Goal: Communication & Community: Answer question/provide support

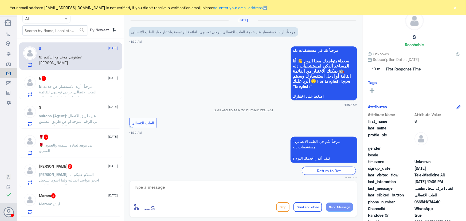
scroll to position [24, 0]
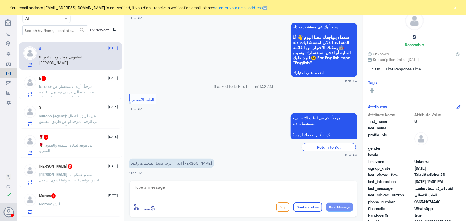
click at [217, 187] on textarea at bounding box center [244, 190] width 220 height 13
click at [193, 183] on div "enter flow name ... Drop Send and close Send Message" at bounding box center [243, 199] width 228 height 37
click at [177, 190] on textarea at bounding box center [244, 190] width 220 height 13
paste textarea "مرحباً معك نوف من الطب الاتصالي"
type textarea "مرحباً معك نوف من الطب الاتصالي"
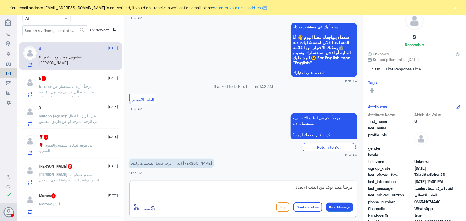
click at [335, 209] on button "Send Message" at bounding box center [339, 207] width 27 height 9
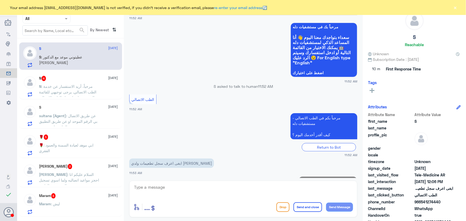
scroll to position [40, 0]
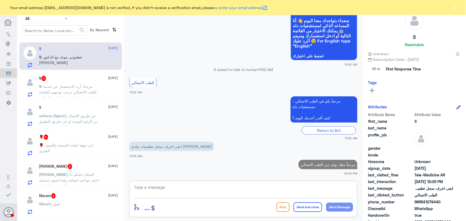
click at [268, 193] on textarea at bounding box center [244, 190] width 220 height 13
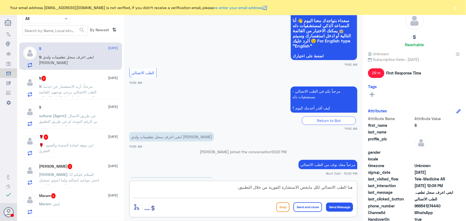
scroll to position [59, 0]
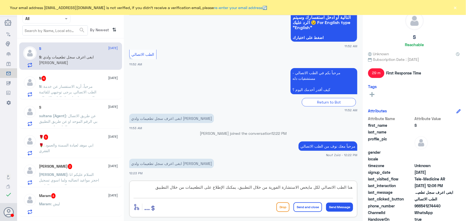
type textarea "هنا الطب الاتصالي لكل مايخص الاستشارة الفورية من خلال التطبيق، يمكنك الإطلاع عل…"
drag, startPoint x: 295, startPoint y: 205, endPoint x: 298, endPoint y: 206, distance: 3.9
click at [299, 206] on button "Send and close" at bounding box center [308, 208] width 29 height 10
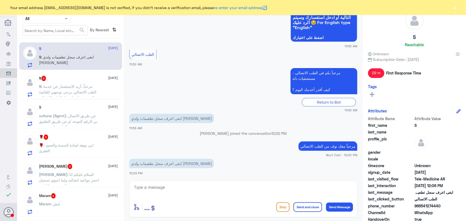
scroll to position [93, 0]
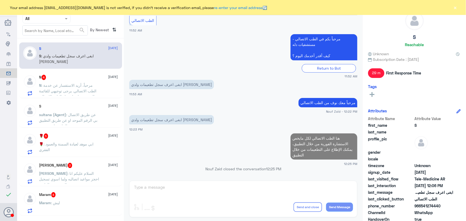
click at [82, 80] on div "N 4 29 September N : مرحباً، أريد الاستفسار عن خدمة الطب الاتصالي. يرجى توجيهي …" at bounding box center [78, 85] width 79 height 21
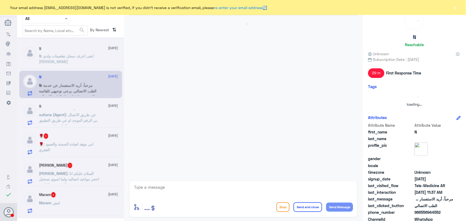
scroll to position [47, 0]
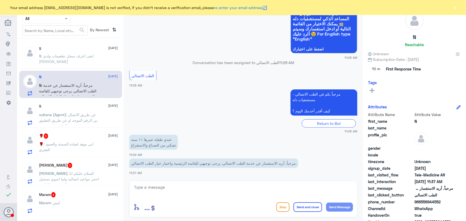
click at [167, 181] on div "enter flow name ... Drop Send and close Send Message" at bounding box center [243, 199] width 228 height 37
click at [206, 185] on textarea at bounding box center [244, 190] width 220 height 13
paste textarea "مرحباً معك نوف من الطب الاتصالي"
type textarea "مرحباً معك نوف من الطب الاتصالي"
click at [345, 208] on button "Send Message" at bounding box center [339, 207] width 27 height 9
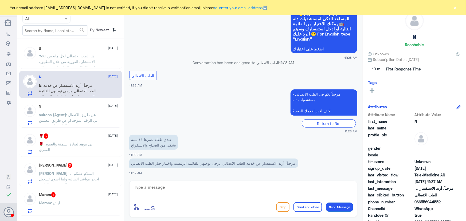
scroll to position [64, 0]
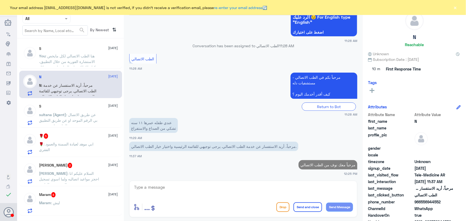
click at [75, 115] on span ": عن طريق الاتصال بي الرقم الموحد او عن طريق التطبيق الخاص بلمستشفى" at bounding box center [68, 121] width 59 height 16
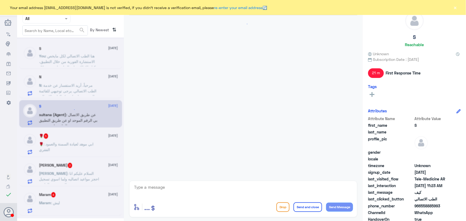
scroll to position [446, 0]
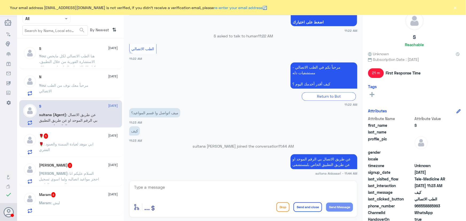
click at [457, 5] on button "×" at bounding box center [455, 7] width 5 height 5
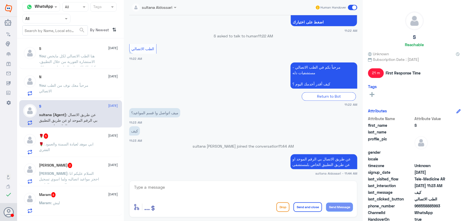
click at [352, 7] on span at bounding box center [352, 7] width 9 height 5
click at [0, 0] on input "checkbox" at bounding box center [0, 0] width 0 height 0
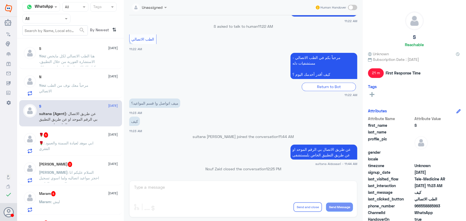
click at [75, 84] on span ": مرحباً معك نوف من الطب الاتصالي" at bounding box center [63, 88] width 49 height 10
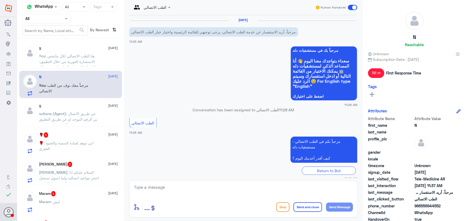
scroll to position [74, 0]
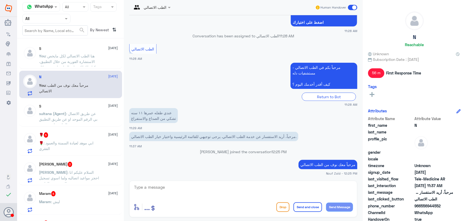
click at [75, 144] on span ": ابي موهد لعيادة السمنة والعمود الفقري" at bounding box center [66, 146] width 55 height 10
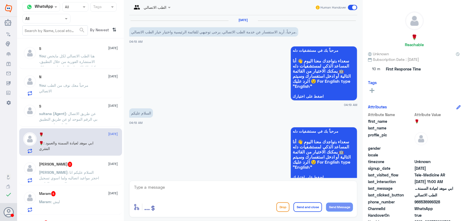
scroll to position [193, 0]
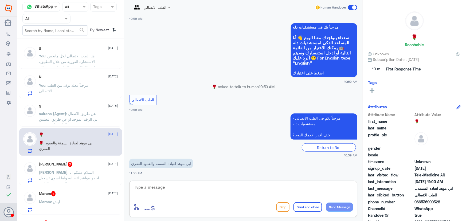
click at [182, 186] on textarea at bounding box center [244, 190] width 220 height 13
paste textarea "مرحباً معك نوف من الطب الاتصالي"
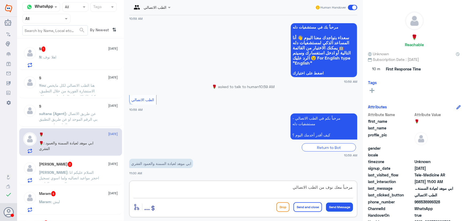
type textarea "مرحباً معك نوف من الطب الاتصالي"
click at [348, 207] on button "Send Message" at bounding box center [339, 207] width 27 height 9
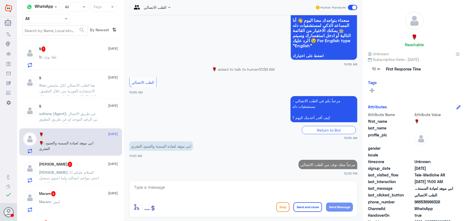
click at [43, 53] on div "N 1 29 September N : اهلا نوف" at bounding box center [78, 57] width 79 height 21
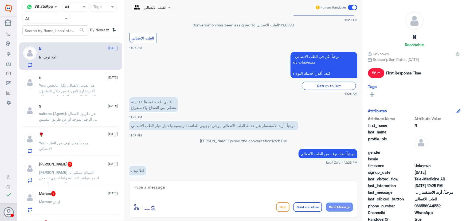
scroll to position [92, 0]
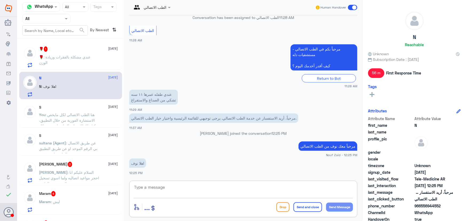
drag, startPoint x: 247, startPoint y: 186, endPoint x: 119, endPoint y: 218, distance: 132.6
click at [248, 184] on textarea at bounding box center [244, 190] width 220 height 13
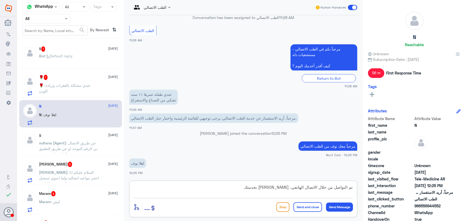
type textarea "تم التواصل من خلال الاتصال الهاتفي، سعدنا بخدمتك"
click at [311, 206] on button "Send and close" at bounding box center [308, 208] width 29 height 10
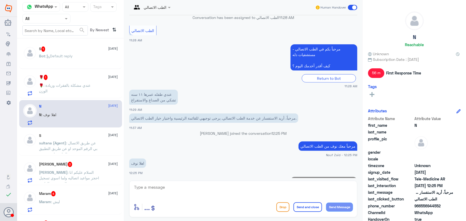
scroll to position [115, 0]
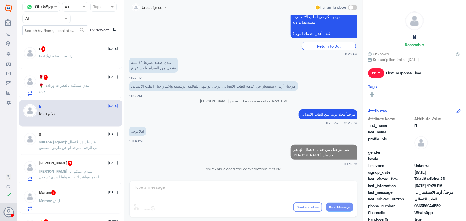
click at [76, 83] on p "🌹 : عندي مشكلة بالفقرات وزيادة الوزن" at bounding box center [69, 89] width 60 height 13
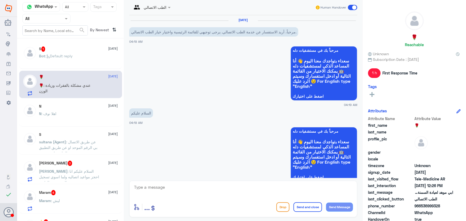
scroll to position [238, 0]
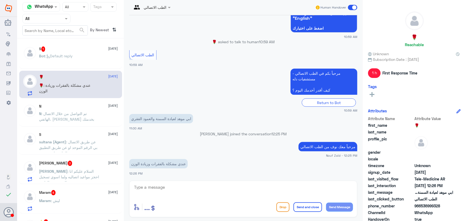
click at [150, 181] on div "enter flow name ... Drop Send and close Send Message" at bounding box center [243, 199] width 228 height 37
click at [150, 185] on textarea at bounding box center [244, 190] width 220 height 13
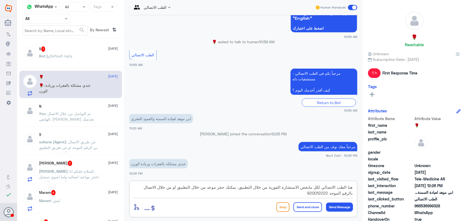
type textarea "هنا الطب الاتصالي لكل مايخص الاستشارة الفورية من خلال التطبيق، يمكنك حجز موعد م…"
click at [313, 206] on button "Send and close" at bounding box center [308, 208] width 29 height 10
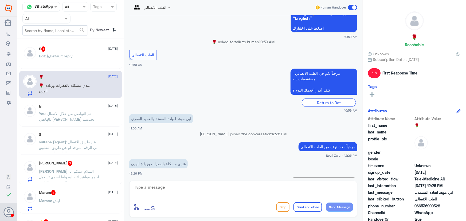
scroll to position [278, 0]
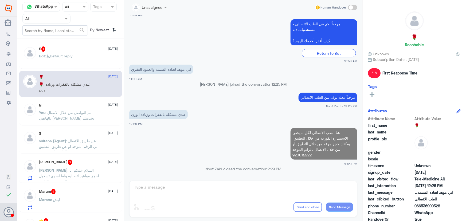
click at [91, 52] on div "S 1 29 September Bot : Default reply" at bounding box center [78, 57] width 79 height 20
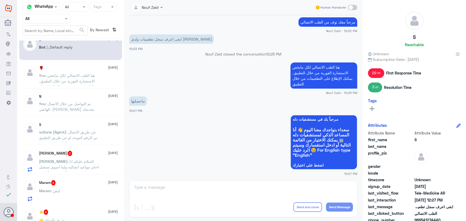
scroll to position [24, 0]
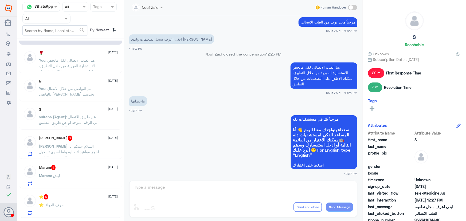
click at [77, 134] on div "عبدالله المطيري 3 29 September عبدالله : السلام عليكم انا احجز مواعيد اتصاليه و…" at bounding box center [70, 146] width 103 height 28
click at [87, 138] on div "عبدالله المطيري 3 29 September" at bounding box center [78, 138] width 79 height 5
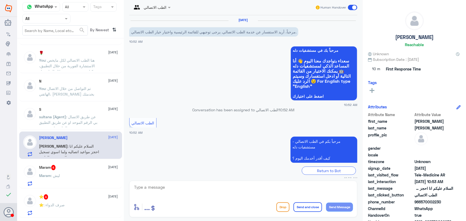
scroll to position [24, 0]
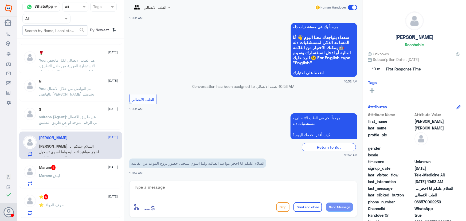
click at [84, 122] on span ": عن طريق الاتصال بي الرقم الموحد او عن طريق التطبيق الخاص بلمستشفى" at bounding box center [68, 123] width 59 height 16
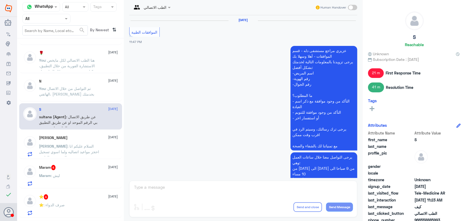
scroll to position [444, 0]
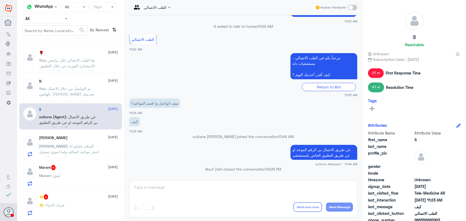
click at [92, 140] on div "عبدالله المطيري 29 September عبدالله : السلام عليكم انا احجز مواعيد اتصاليه ولم…" at bounding box center [78, 146] width 79 height 21
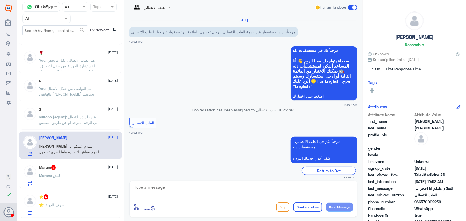
scroll to position [24, 0]
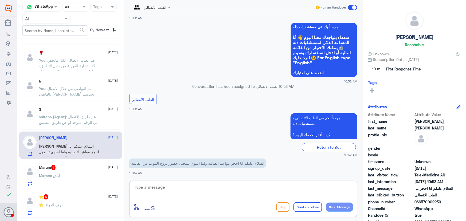
click at [155, 188] on textarea at bounding box center [244, 190] width 220 height 13
paste textarea "مرحباً معك نوف من الطب الاتصالي"
type textarea "مرحباً معك نوف من الطب الاتصالي"
click at [331, 207] on button "Send Message" at bounding box center [339, 207] width 27 height 9
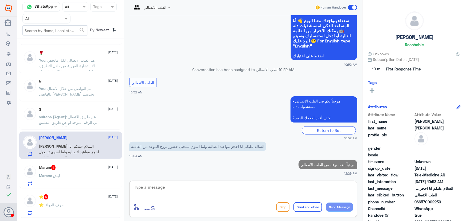
click at [300, 190] on textarea at bounding box center [244, 190] width 220 height 13
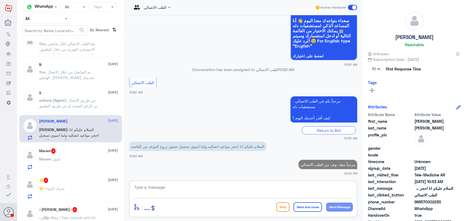
scroll to position [48, 0]
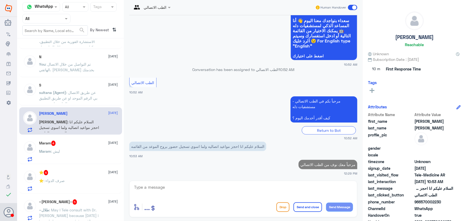
click at [79, 146] on div "Maram 4 29 September Maram : ليش" at bounding box center [78, 151] width 79 height 21
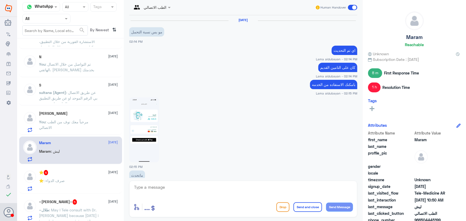
scroll to position [300, 0]
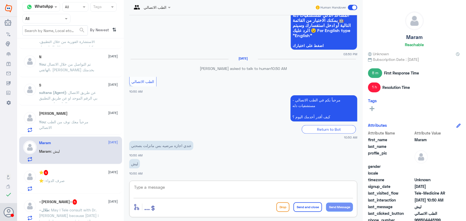
click at [159, 189] on textarea at bounding box center [244, 190] width 220 height 13
click at [189, 187] on textarea at bounding box center [244, 190] width 220 height 13
paste textarea "مرحباً معك نوف من الطب الاتصالي"
type textarea "مرحباً معك نوف من الطب الاتصالي"
click at [335, 203] on button "Send Message" at bounding box center [339, 207] width 27 height 9
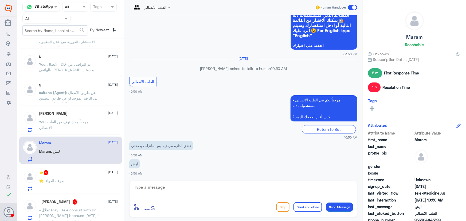
scroll to position [317, 0]
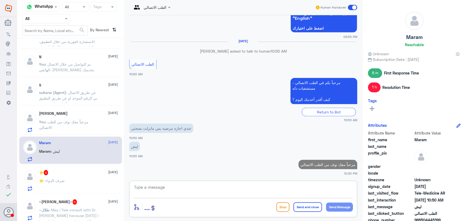
click at [235, 188] on textarea at bounding box center [244, 190] width 220 height 13
paste textarea "لرفع الإجازة المرضية على صحتي، يمكنك التواصل مع التقارير الطبية من خلال 0550181…"
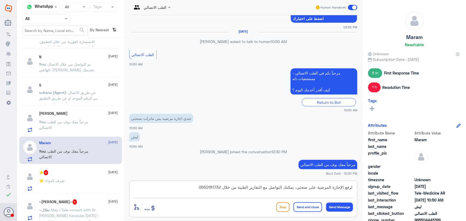
type textarea "لرفع الإجازة المرضية على صحتي، يمكنك التواصل مع التقارير الطبية من خلال 0550181…"
click at [309, 207] on button "Send and close" at bounding box center [308, 208] width 29 height 10
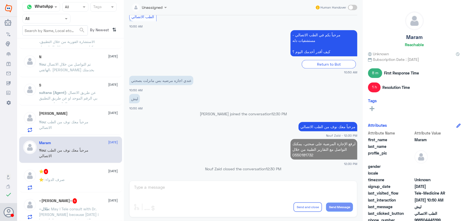
click at [77, 171] on div "⭐️ 4 29 September" at bounding box center [78, 171] width 79 height 5
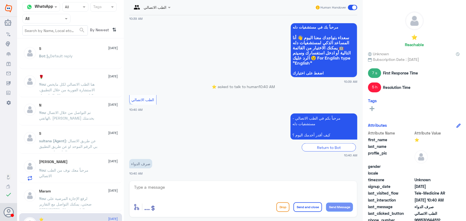
click at [78, 166] on div "عبدالله المطيري 29 September You : مرحباً معك نوف من الطب الاتصالي" at bounding box center [78, 170] width 79 height 21
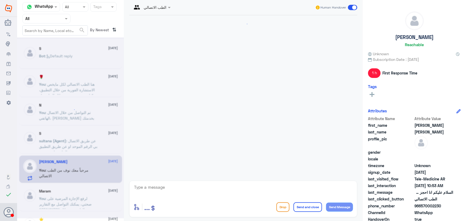
scroll to position [50, 0]
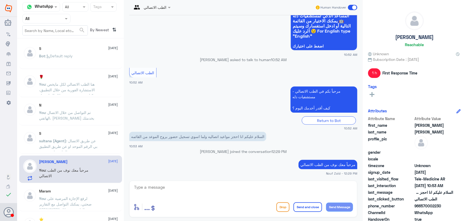
click at [200, 185] on textarea at bounding box center [244, 190] width 220 height 13
type textarea "ه"
click at [198, 194] on textarea at bounding box center [244, 190] width 220 height 13
paste textarea "يرجى التأكد من تحديث التطبيق"
type textarea "يرجى التأكد من تحديث التطبيق"
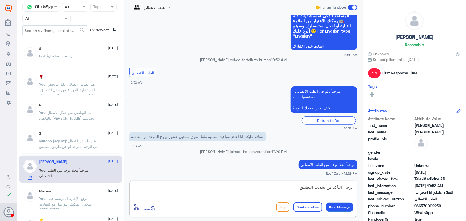
click at [340, 208] on button "Send Message" at bounding box center [339, 207] width 27 height 9
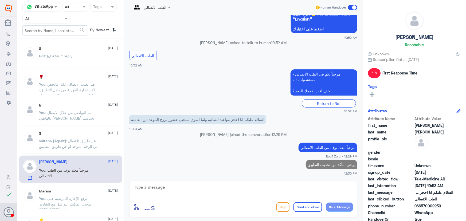
click at [48, 149] on p "sultana (Agent) : عن طريق الاتصال بي الرقم الموحد او عن طريق التطبيق الخاص بلمس…" at bounding box center [69, 144] width 60 height 13
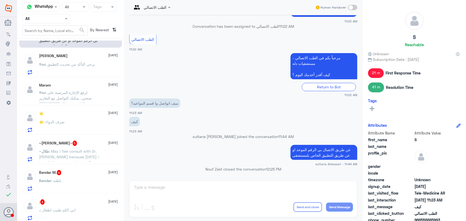
scroll to position [121, 0]
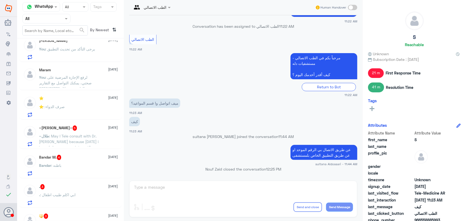
click at [82, 123] on div "~طلال حسن~ 5 29 September ~طلال : May I Tele consult with Dr. Sana Ali because …" at bounding box center [70, 136] width 103 height 28
click at [75, 109] on div "⭐️ : صرف الدواء" at bounding box center [78, 111] width 79 height 12
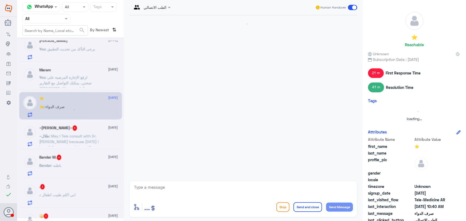
click at [86, 137] on div at bounding box center [70, 127] width 107 height 181
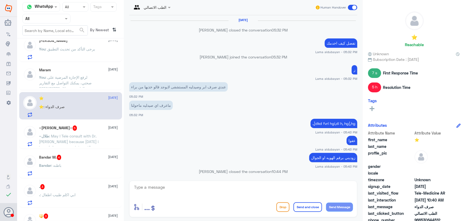
scroll to position [282, 0]
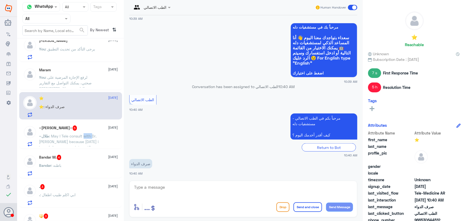
click at [85, 137] on span ": May I Tele consult with Dr. Sana Ali because today i have follow-up appointme…" at bounding box center [69, 142] width 60 height 16
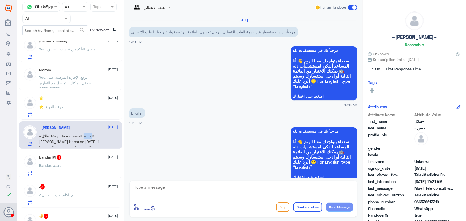
scroll to position [186, 0]
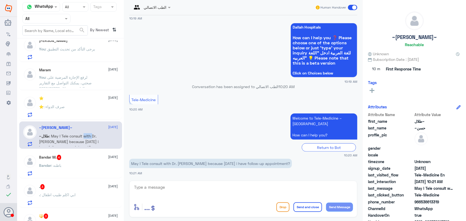
click at [142, 144] on div "Return to Bot" at bounding box center [243, 148] width 228 height 8
click at [77, 105] on div "⭐️ : صرف الدواء" at bounding box center [78, 111] width 79 height 12
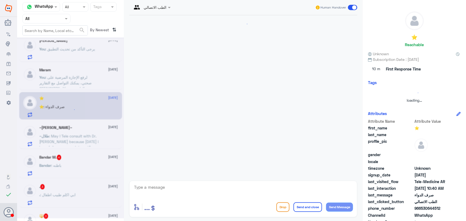
scroll to position [282, 0]
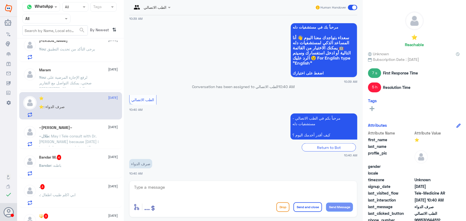
click at [103, 131] on div "~طلال حسن~ 29 September ~طلال : May I Tele consult with Dr. Sana Ali because to…" at bounding box center [78, 136] width 79 height 21
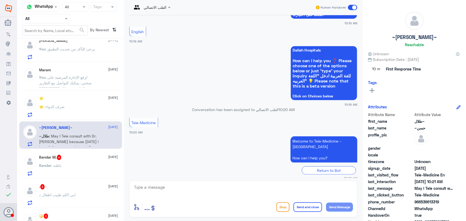
scroll to position [186, 0]
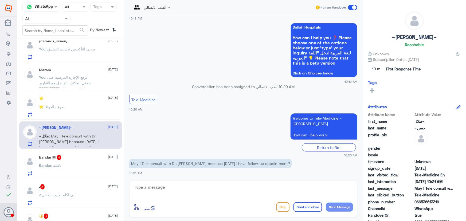
click at [351, 6] on span at bounding box center [352, 7] width 9 height 5
click at [0, 0] on input "checkbox" at bounding box center [0, 0] width 0 height 0
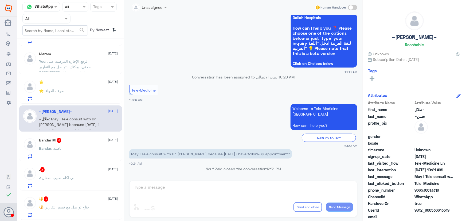
scroll to position [146, 0]
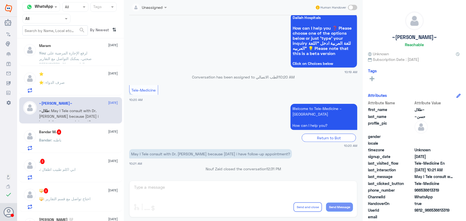
click at [102, 141] on div "Bandar : باطنه" at bounding box center [78, 145] width 79 height 12
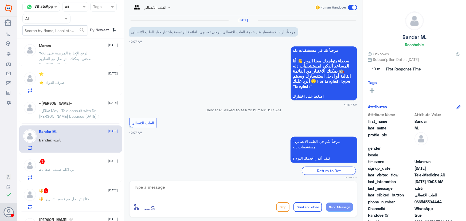
scroll to position [42, 0]
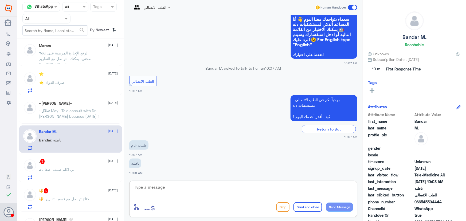
click at [180, 189] on textarea at bounding box center [244, 190] width 220 height 13
click at [72, 171] on p ". : ابي اكلم طبيب اطفال" at bounding box center [57, 173] width 37 height 13
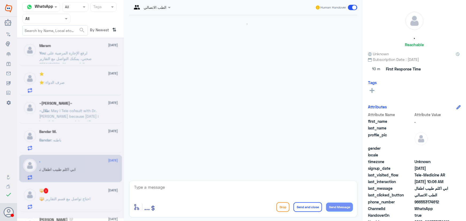
scroll to position [24, 0]
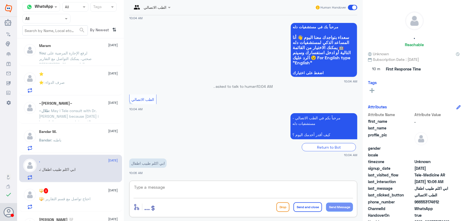
click at [193, 193] on textarea at bounding box center [244, 190] width 220 height 13
paste textarea "مرحباً معك نوف من الطب الاتصالي"
type textarea "مرحباً معك نوف من الطب الاتصالي"
click at [332, 204] on button "Send Message" at bounding box center [339, 207] width 27 height 9
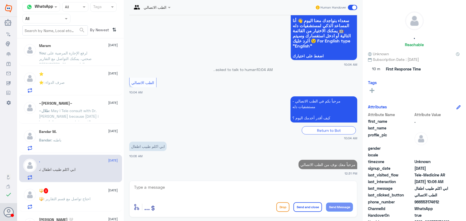
drag, startPoint x: 297, startPoint y: 193, endPoint x: 293, endPoint y: 189, distance: 6.1
click at [296, 193] on textarea at bounding box center [244, 190] width 220 height 13
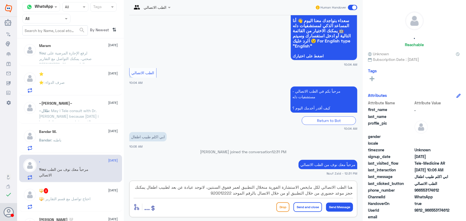
click at [265, 191] on textarea "هنا الطب الاتصالي لكل مايخص الاستشارة الفورية منخلال التطبيق لعمر ففوق السنتين،…" at bounding box center [244, 190] width 220 height 13
click at [265, 188] on textarea "هنا الطب الاتصالي لكل مايخص الاستشارة الفورية منخلال التطبيق لعمر ففوق السنتين،…" at bounding box center [244, 190] width 220 height 13
click at [231, 187] on textarea "هنا الطب الاتصالي لكل مايخص الاستشارة الفورية من خلال التطبيق لعمر ففوق السنتين…" at bounding box center [244, 190] width 220 height 13
type textarea "هنا الطب الاتصالي لكل مايخص الاستشارة الفورية من خلال التطبيق لعمر فوق السنتين،…"
click at [303, 208] on button "Send and close" at bounding box center [308, 208] width 29 height 10
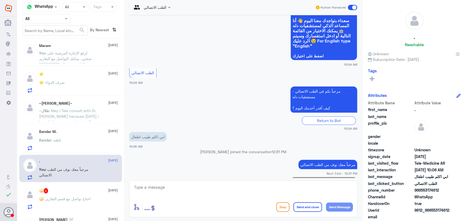
scroll to position [86, 0]
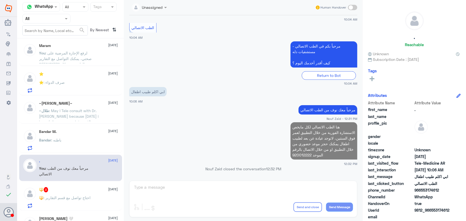
click at [90, 204] on p "🔱 : احتاج تواصل مع قسم التقارير" at bounding box center [65, 201] width 52 height 13
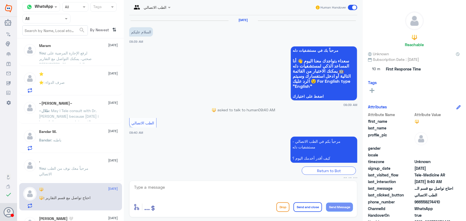
scroll to position [24, 0]
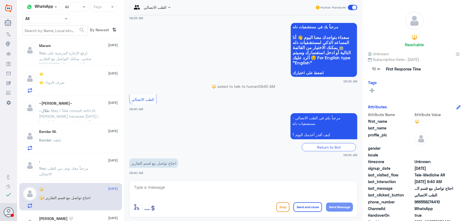
click at [174, 192] on textarea at bounding box center [244, 190] width 220 height 13
paste textarea "مرحباً معك نوف من الطب الاتصالي"
type textarea "مرحباً معك نوف من الطب الاتصالي"
click at [350, 204] on button "Send Message" at bounding box center [339, 207] width 27 height 9
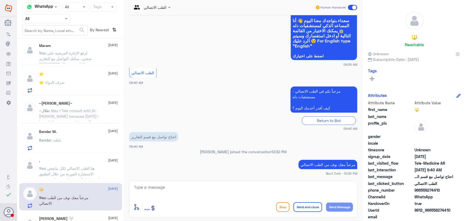
click at [203, 187] on textarea at bounding box center [244, 190] width 220 height 13
paste textarea "هنا الطب الاتصالي لكل مايخص الاستشارة الفورية من خلال التطبيق، يمكنك التواصل مع…"
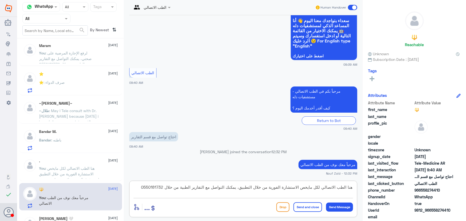
type textarea "هنا الطب الاتصالي لكل مايخص الاستشارة الفورية من خلال التطبيق، يمكنك التواصل مع…"
click at [310, 208] on button "Send and close" at bounding box center [308, 208] width 29 height 10
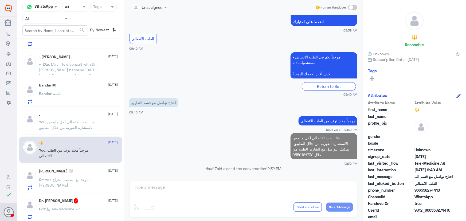
scroll to position [194, 0]
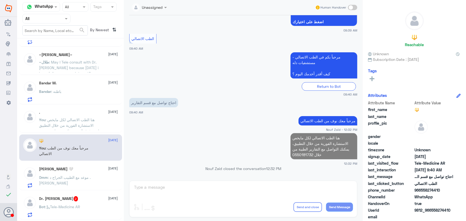
click at [75, 180] on p "Omm : موعد مع الطبيب الجراح د . أحمد الغامدي" at bounding box center [69, 181] width 60 height 13
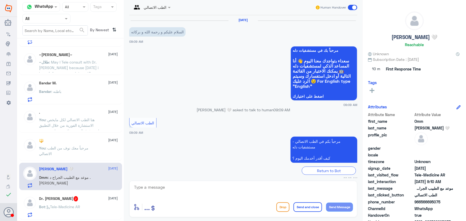
scroll to position [24, 0]
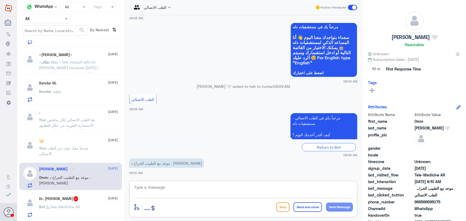
click at [208, 186] on textarea at bounding box center [244, 190] width 220 height 13
type textarea "مرحبا معك نوف من الطب الاتصالي"
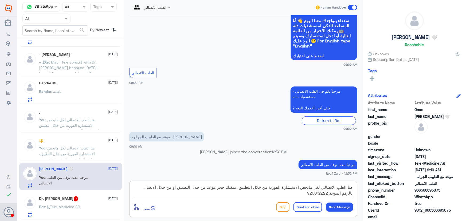
type textarea "هنا الطب الاتصالي لكل مايخص الاستشارة الفورية من خلال التطبيق، يمكنك حجز موعد م…"
click at [302, 207] on button "Send and close" at bounding box center [308, 208] width 29 height 10
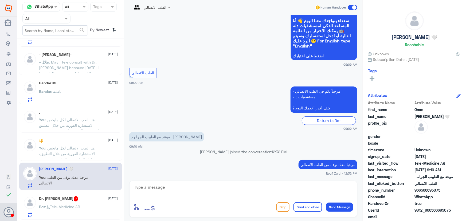
scroll to position [80, 0]
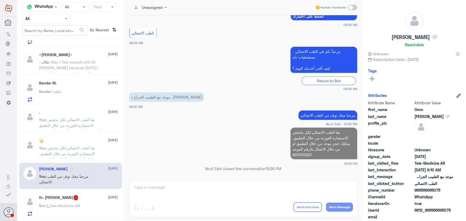
click at [44, 205] on span "Bot" at bounding box center [42, 206] width 6 height 5
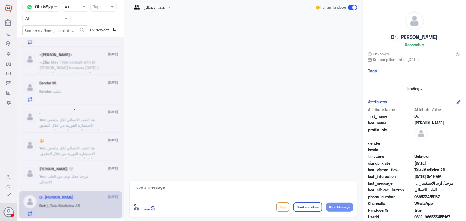
scroll to position [26, 0]
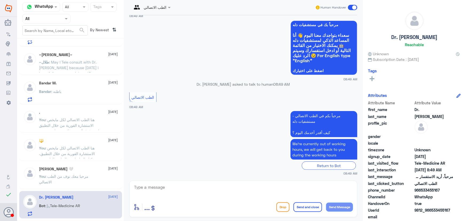
click at [205, 197] on div at bounding box center [244, 191] width 220 height 14
click at [199, 189] on textarea at bounding box center [244, 190] width 220 height 13
paste textarea "مرحباً معك نوف من الطب الاتصالي كيف اقدر أساعدك؟"
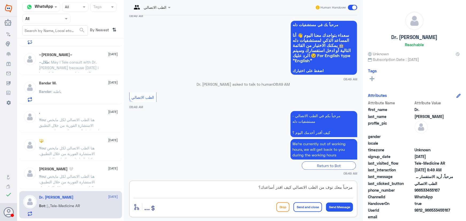
type textarea "مرحباً معك نوف من الطب الاتصالي كيف اقدر أساعدك؟"
click at [347, 207] on button "Send Message" at bounding box center [339, 207] width 27 height 9
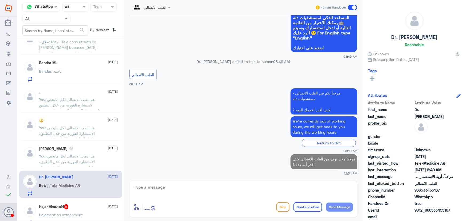
scroll to position [267, 0]
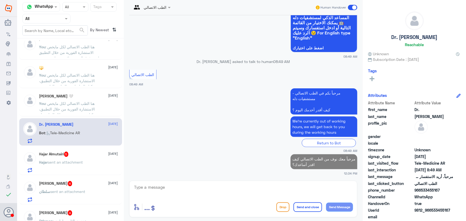
click at [82, 160] on span "sent an attachment" at bounding box center [65, 162] width 35 height 5
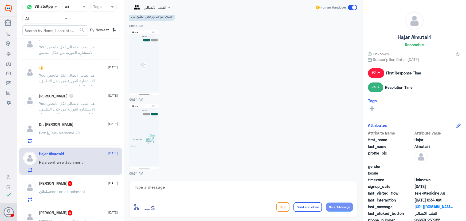
click at [160, 187] on textarea at bounding box center [244, 190] width 220 height 13
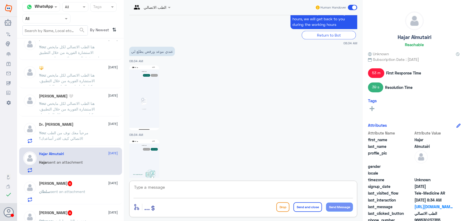
scroll to position [468, 0]
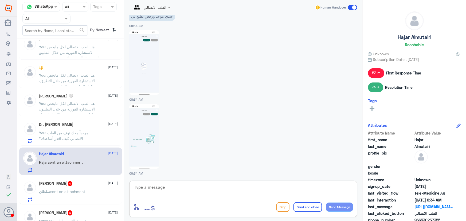
click at [181, 193] on textarea at bounding box center [244, 190] width 220 height 13
paste textarea "مرحباً معك نوف من الطب الاتصالي"
type textarea "مرحباً معك نوف من الطب الاتصالي"
drag, startPoint x: 337, startPoint y: 208, endPoint x: 316, endPoint y: 202, distance: 21.7
click at [336, 208] on button "Send Message" at bounding box center [339, 207] width 27 height 9
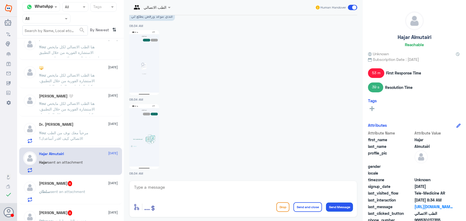
scroll to position [486, 0]
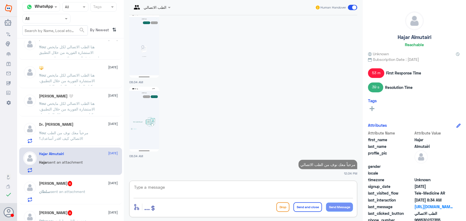
drag, startPoint x: 277, startPoint y: 188, endPoint x: 274, endPoint y: 189, distance: 3.6
click at [275, 188] on textarea at bounding box center [244, 190] width 220 height 13
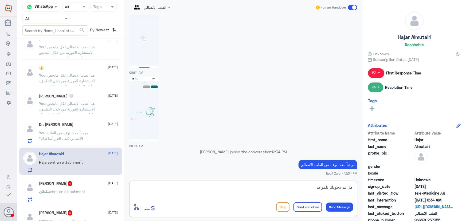
type textarea "هل تم دخولك للموعد ؟"
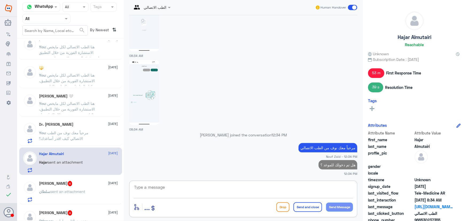
click at [83, 186] on div "سلطان العنزي 4 29 September" at bounding box center [78, 183] width 79 height 5
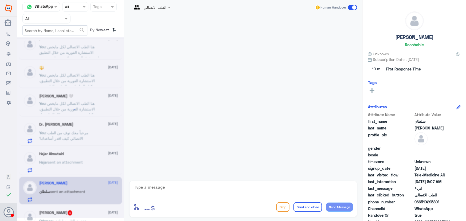
scroll to position [62, 0]
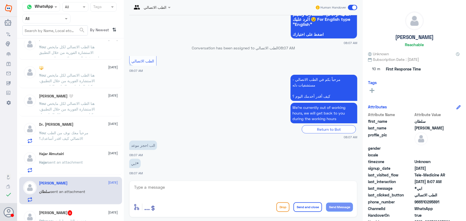
click at [150, 188] on textarea at bounding box center [244, 190] width 220 height 13
paste textarea "مرحباً معك نوف من الطب الاتصالي"
type textarea "مرحباً معك نوف من الطب الاتصالي"
click at [347, 205] on button "Send Message" at bounding box center [339, 207] width 27 height 9
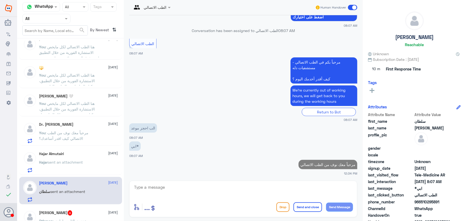
click at [82, 107] on span ": هنا الطب الاتصالي لكل مايخص الاستشارة الفورية من خلال التطبيق، يمكنك حجز موعد…" at bounding box center [68, 114] width 58 height 27
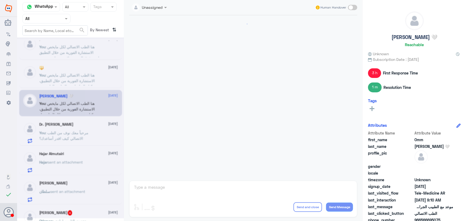
scroll to position [99, 0]
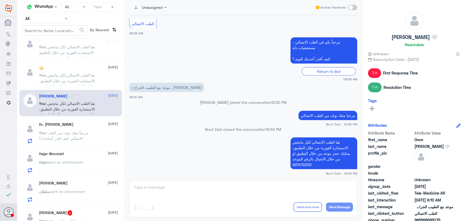
click at [323, 156] on p "هنا الطب الاتصالي لكل مايخص الاستشارة الفورية من خلال التطبيق، يمكنك حجز موعد م…" at bounding box center [324, 154] width 67 height 32
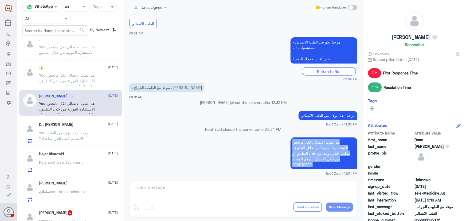
click at [323, 156] on p "هنا الطب الاتصالي لكل مايخص الاستشارة الفورية من خلال التطبيق، يمكنك حجز موعد م…" at bounding box center [324, 154] width 67 height 32
copy div "هنا الطب الاتصالي لكل مايخص الاستشارة الفورية من خلال التطبيق، يمكنك حجز موعد م…"
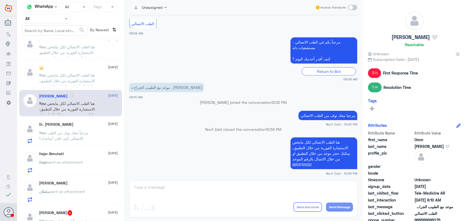
click at [53, 187] on div "سلطان العنزي 29 September سلطان sent an attachment" at bounding box center [78, 191] width 79 height 21
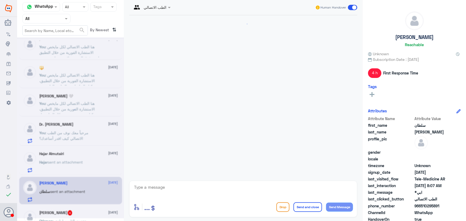
scroll to position [89, 0]
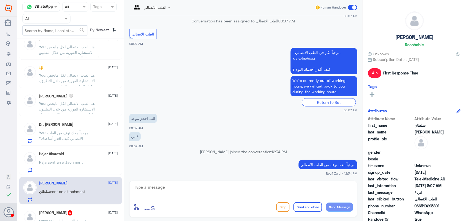
click at [268, 184] on textarea at bounding box center [244, 190] width 220 height 13
paste textarea "هنا الطب الاتصالي لكل مايخص الاستشارة الفورية من خلال التطبيق، يمكنك حجز موعد م…"
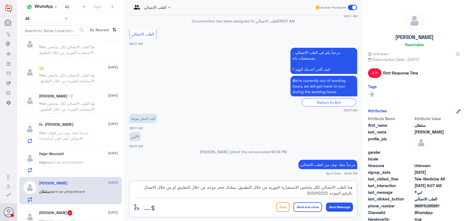
scroll to position [0, 0]
type textarea "هنا الطب الاتصالي لكل مايخص الاستشارة الفورية من خلال التطبيق، يمكنك حجز موعد م…"
click at [313, 207] on button "Send and close" at bounding box center [308, 208] width 29 height 10
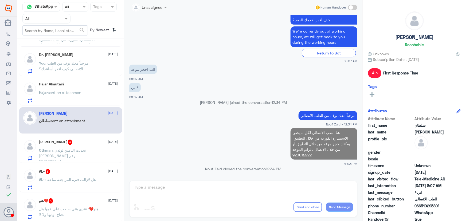
scroll to position [340, 0]
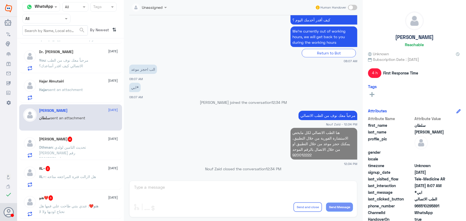
click at [78, 152] on span ": تحديث التامين لولدي مالك حمدان رقم ملف50018071" at bounding box center [62, 153] width 47 height 16
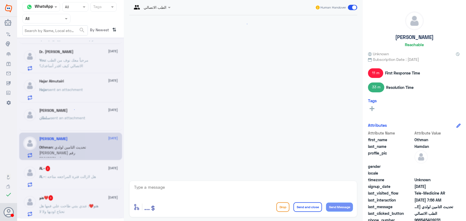
scroll to position [491, 0]
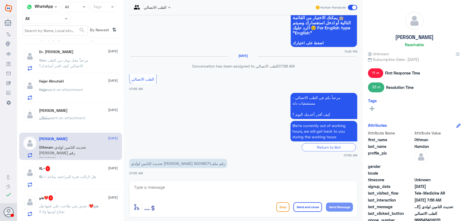
click at [211, 187] on textarea at bounding box center [244, 190] width 220 height 13
click at [139, 161] on p "تحديث التامين لولدي مالك حمدان رقم ملف50018071" at bounding box center [178, 163] width 98 height 9
copy p "ملف50018071"
click at [137, 160] on p "تحديث التامين لولدي مالك حمدان رقم ملف50018071" at bounding box center [178, 163] width 98 height 9
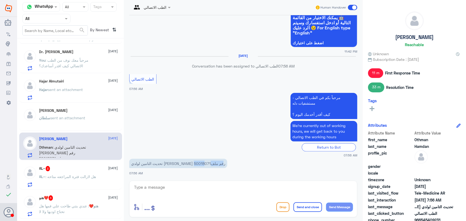
click at [136, 162] on p "تحديث التامين لولدي مالك حمدان رقم ملف50018071" at bounding box center [178, 163] width 98 height 9
click at [143, 163] on p "تحديث التامين لولدي مالك حمدان رقم ملف50018071" at bounding box center [178, 163] width 98 height 9
drag, startPoint x: 147, startPoint y: 163, endPoint x: 129, endPoint y: 165, distance: 17.5
click at [123, 166] on div "Channel WhatsApp Status × All Tags Agent Filter All search By Newest ⇅ S 29 Sep…" at bounding box center [241, 111] width 449 height 223
click at [140, 163] on p "تحديث التامين لولدي مالك حمدان رقم ملف50018071" at bounding box center [178, 163] width 98 height 9
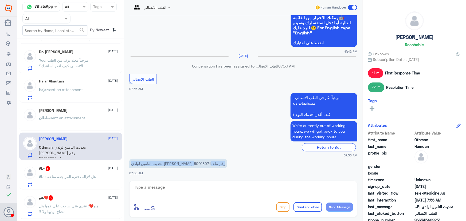
drag, startPoint x: 148, startPoint y: 164, endPoint x: 140, endPoint y: 164, distance: 7.5
click at [137, 165] on p "تحديث التامين لولدي مالك حمدان رقم ملف50018071" at bounding box center [178, 163] width 98 height 9
click at [141, 164] on p "تحديث التامين لولدي مالك حمدان رقم ملف50018071" at bounding box center [178, 163] width 98 height 9
click at [293, 221] on div "الطب الاتصالي Human Handover 28 Sep 2025 عبدالكريم الموسى closed the conversati…" at bounding box center [243, 111] width 239 height 223
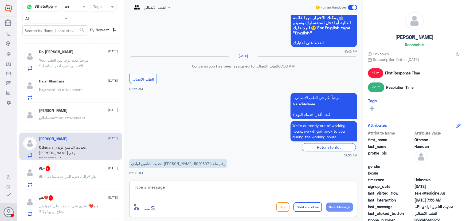
click at [230, 185] on textarea at bounding box center [244, 190] width 220 height 13
paste textarea "مرحباً معك نوف من الطب الاتصالي"
type textarea "مرحباً معك نوف من الطب الاتصالي"
click at [339, 208] on button "Send Message" at bounding box center [339, 207] width 27 height 9
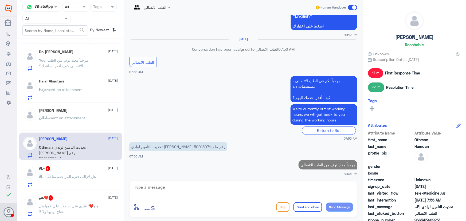
click at [273, 192] on textarea at bounding box center [244, 190] width 220 height 13
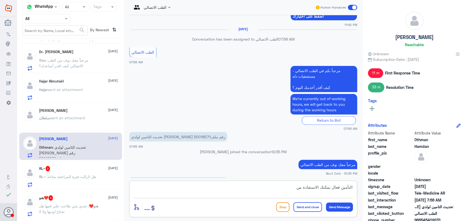
scroll to position [525, 0]
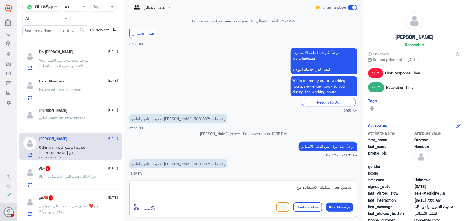
drag, startPoint x: 260, startPoint y: 190, endPoint x: 318, endPoint y: 194, distance: 57.9
click at [318, 194] on textarea "التأمين فعال يمكنك الاستفادة من" at bounding box center [244, 190] width 220 height 13
paste textarea "تقدر تستفيد الان من الاستشارة الفورية عبر التطبيق او خدمات دله الاخرى"
click at [316, 187] on textarea "التأمين فعال يمكنك اتقدر تستفيد الان من الاستشارة الفورية عبر التطبيق او خدمات …" at bounding box center [244, 190] width 220 height 13
click at [317, 187] on textarea "التأمين فعال يمكنك اتقدر تستفيد الان من الاستشارة الفورية عبر التطبيق او خدمات …" at bounding box center [244, 190] width 220 height 13
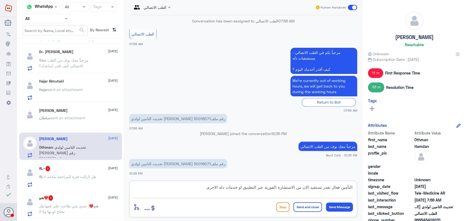
drag, startPoint x: 243, startPoint y: 187, endPoint x: 296, endPoint y: 190, distance: 53.0
click at [296, 190] on textarea "التأمين فعال تقدر تستفيد الان من الاستشارة الفورية عبر التطبيق او خدمات دله الا…" at bounding box center [244, 190] width 220 height 13
drag, startPoint x: 266, startPoint y: 189, endPoint x: 275, endPoint y: 190, distance: 8.9
click at [275, 190] on textarea "التأمين فعال تقدر تستفيد الان من خدمات دله الاخرى" at bounding box center [244, 190] width 220 height 13
drag, startPoint x: 272, startPoint y: 190, endPoint x: 330, endPoint y: 188, distance: 57.5
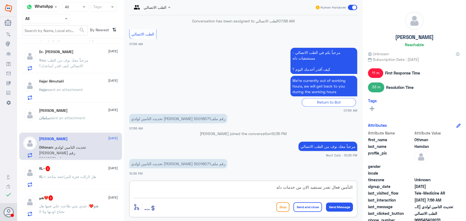
click at [330, 188] on textarea "التأمين فعال تقدر تستفيد الان من خدمات دله" at bounding box center [244, 190] width 220 height 13
type textarea "التأمين فعال"
click at [342, 209] on button "Send Message" at bounding box center [339, 207] width 27 height 9
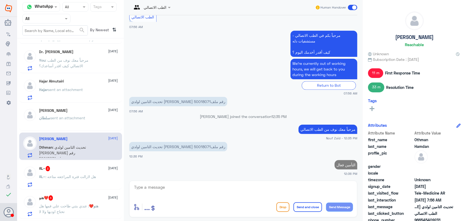
click at [90, 169] on div "AL~ 3 29 September" at bounding box center [78, 168] width 79 height 5
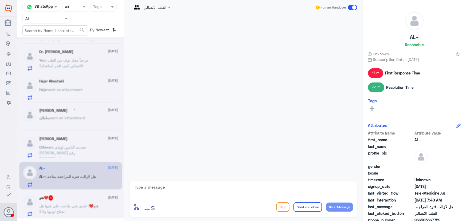
scroll to position [44, 0]
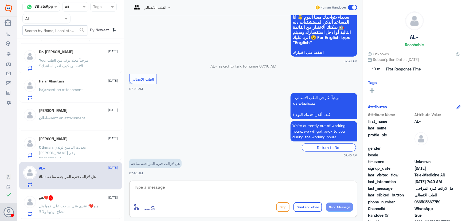
click at [183, 185] on textarea at bounding box center [244, 190] width 220 height 13
paste textarea "مرحباً معك نوف من الطب الاتصالي"
type textarea "مرحباً معك نوف من الطب الاتصالي"
click at [346, 210] on button "Send Message" at bounding box center [339, 207] width 27 height 9
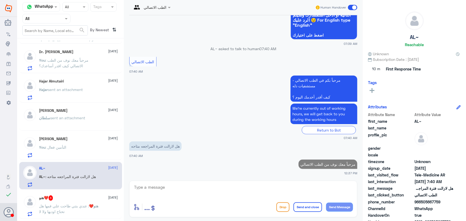
click at [243, 191] on textarea at bounding box center [244, 190] width 220 height 13
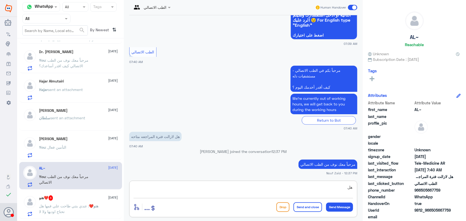
type textarea "ه"
type textarea "ممكن تزودني برقم الملف او رقم الهوية من فضلك"
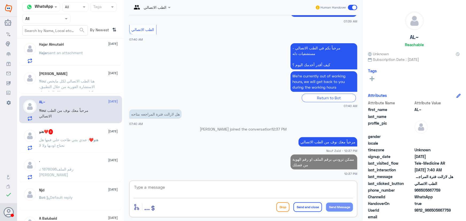
scroll to position [414, 0]
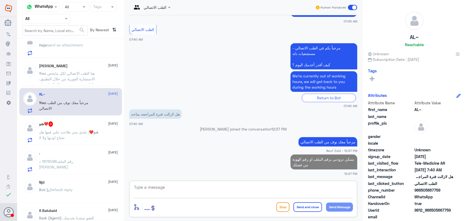
click at [82, 137] on p "هنو❤️ : عندي بنتي طاحت علي فمها هل تحتاج اوديها ولا لا" at bounding box center [69, 135] width 60 height 13
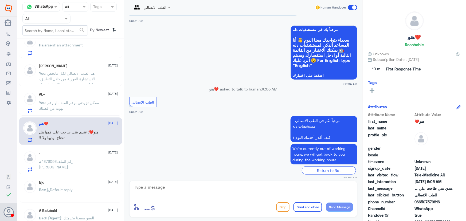
scroll to position [44, 0]
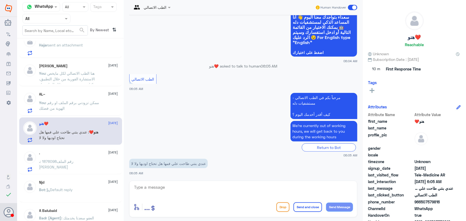
click at [176, 188] on textarea at bounding box center [244, 190] width 220 height 13
paste textarea "مرحباً معك نوف من الطب الاتصالي"
type textarea "مرحباً معك نوف من الطب الاتصالي"
click at [350, 208] on button "Send Message" at bounding box center [339, 207] width 27 height 9
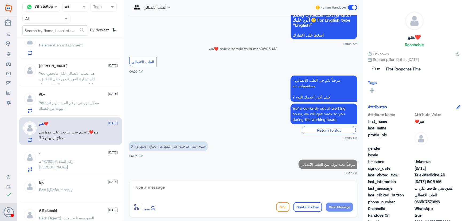
click at [308, 195] on textarea at bounding box center [244, 190] width 220 height 13
paste textarea "هنا الطب الاتصالي لكل مايخص الاستشارة الفورية من خلال التطبيق، يمكنك حجز موعد م…"
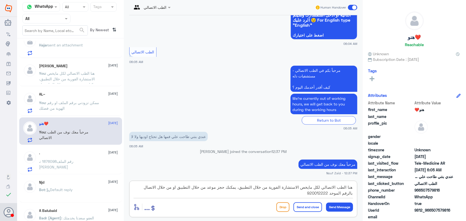
scroll to position [12, 0]
drag, startPoint x: 240, startPoint y: 188, endPoint x: 189, endPoint y: 203, distance: 52.7
click at [198, 202] on div "هنا الطب الاتصالي لكل مايخص الاستشارة الفورية من خلال التطبيق، يمكنك حجز موعد م…" at bounding box center [243, 199] width 228 height 37
type textarea "هنا الطب الاتصالي لكل مايخص الاستشارة الفورية من خلال التطبيق لعمر فوق السنتين،…"
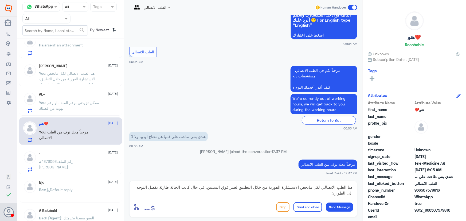
click at [309, 204] on button "Send and close" at bounding box center [308, 208] width 29 height 10
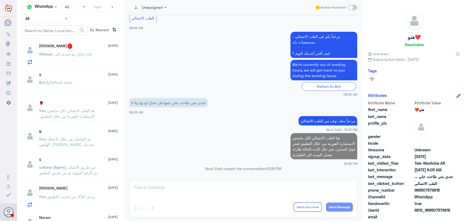
scroll to position [1, 0]
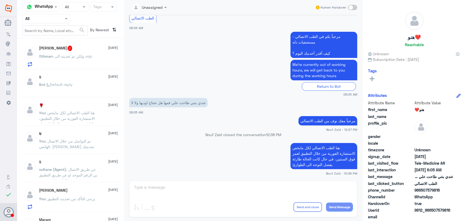
click at [72, 54] on span ": ولكن تم تحديثه الى vvip" at bounding box center [73, 56] width 40 height 5
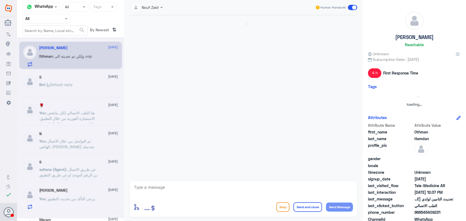
scroll to position [414, 0]
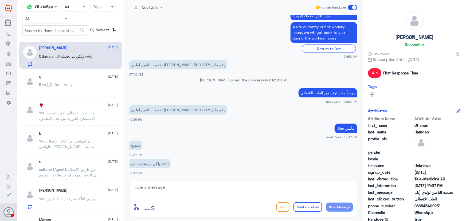
click at [139, 110] on p "تحديث التامين لولدي مالك حمدان رقم ملف50018071" at bounding box center [178, 109] width 98 height 9
copy p "ملف50018071"
click at [70, 98] on div "Othman Hamdan 29 September Othman : ولكن تم تحديثه الى vvip S 29 September Bot …" at bounding box center [70, 132] width 107 height 183
drag, startPoint x: 231, startPoint y: 187, endPoint x: 238, endPoint y: 188, distance: 7.3
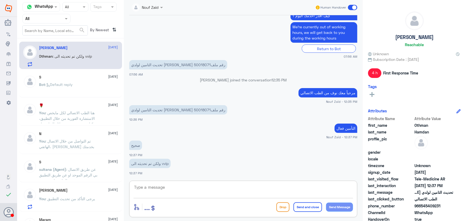
click at [231, 187] on textarea at bounding box center [244, 190] width 220 height 13
type textarea "تم التحديث، سعدنا بخدمتك"
click at [311, 208] on button "Send and close" at bounding box center [308, 208] width 29 height 10
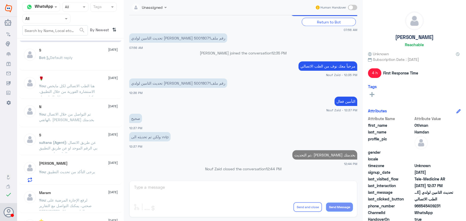
scroll to position [0, 0]
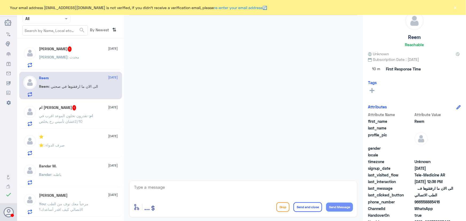
click at [82, 63] on div "[PERSON_NAME] : محدث" at bounding box center [78, 62] width 79 height 12
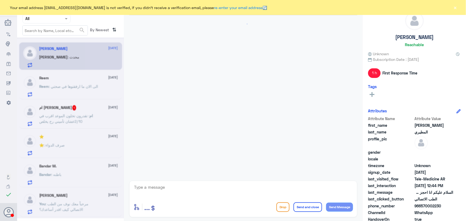
scroll to position [86, 0]
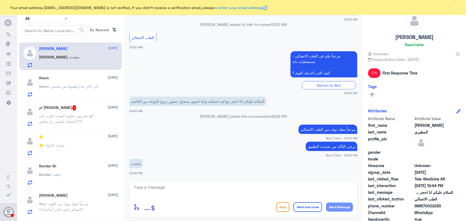
click at [78, 119] on span ": تقدرون تخلون الموعد اقرب في 2/10عشان تأميني رح يخلص" at bounding box center [64, 119] width 51 height 10
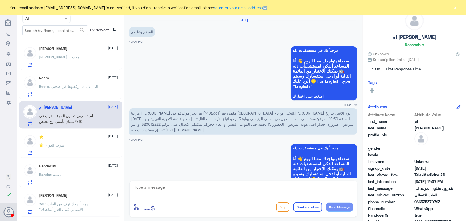
scroll to position [220, 0]
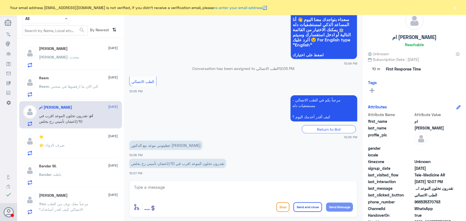
click at [73, 75] on div "Reem 29 September Reem : الى الان ما ارفقتوها في صحتي" at bounding box center [70, 86] width 103 height 28
click at [74, 84] on span ": الى الان ما ارفقتوها في صحتي" at bounding box center [73, 86] width 49 height 5
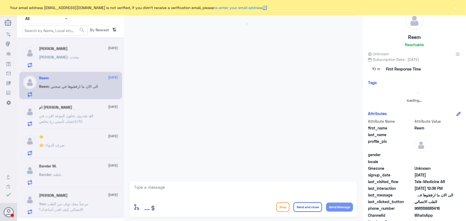
click at [92, 114] on div at bounding box center [70, 127] width 107 height 181
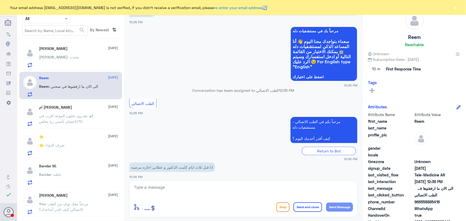
scroll to position [394, 0]
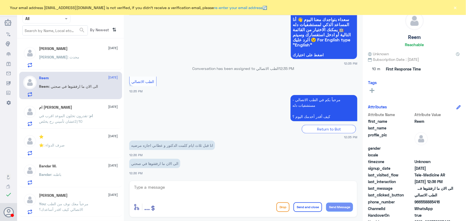
drag, startPoint x: 65, startPoint y: 80, endPoint x: 69, endPoint y: 79, distance: 3.8
click at [66, 80] on div "Reem 29 September" at bounding box center [78, 78] width 79 height 5
click at [458, 8] on button "×" at bounding box center [455, 7] width 5 height 5
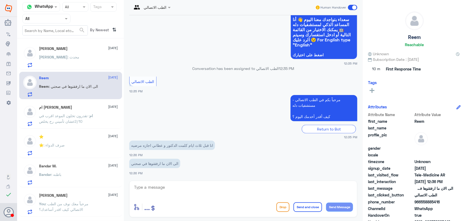
click at [210, 183] on div "enter flow name ... Drop Send and close Send Message" at bounding box center [243, 199] width 228 height 37
click at [206, 186] on textarea at bounding box center [244, 190] width 220 height 13
paste textarea "مرحباً معك نوف من الطب الاتصالي"
type textarea "مرحباً معك نوف من الطب الاتصالي"
drag, startPoint x: 336, startPoint y: 208, endPoint x: 315, endPoint y: 203, distance: 21.9
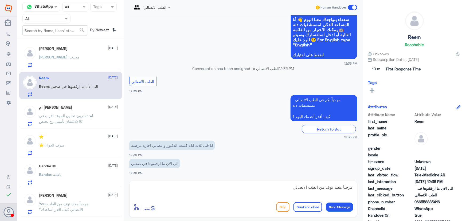
click at [336, 208] on button "Send Message" at bounding box center [339, 207] width 27 height 9
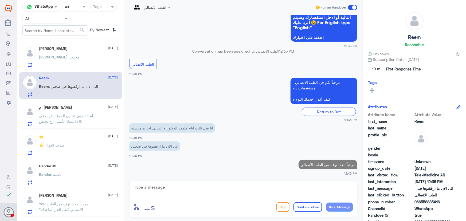
click at [274, 188] on textarea at bounding box center [244, 190] width 220 height 13
click at [218, 191] on textarea at bounding box center [244, 190] width 220 height 13
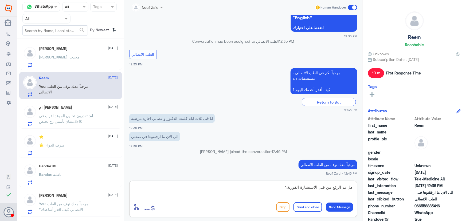
type textarea "هل تم الرفع من قبل الاستشارة الفورية؟"
drag, startPoint x: 253, startPoint y: 191, endPoint x: 466, endPoint y: 204, distance: 212.9
click at [466, 204] on div "Channel WhatsApp Status × All Tags Agent Filter All search By Newest ⇅ عبدالله …" at bounding box center [241, 111] width 449 height 223
click at [178, 193] on textarea at bounding box center [244, 190] width 220 height 13
paste textarea "لرفع الإجازة المرضية على صحتي، يمكنك التواصل مع التقارير الطبية من خلال 0550181…"
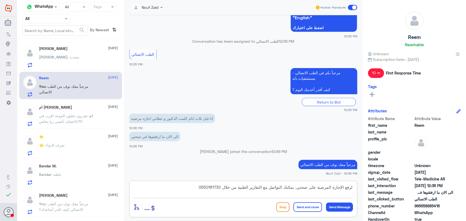
type textarea "لرفع الإجازة المرضية على صحتي، يمكنك التواصل مع التقارير الطبية من خلال 0550181…"
click at [315, 211] on button "Send and close" at bounding box center [308, 208] width 29 height 10
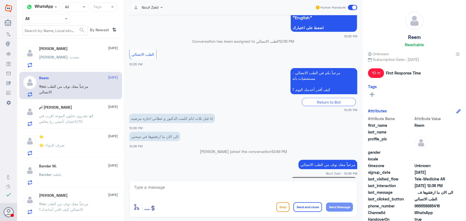
scroll to position [440, 0]
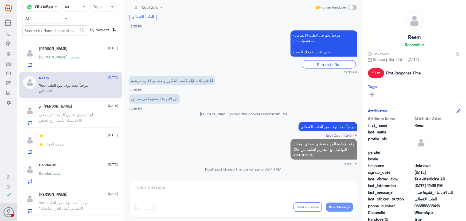
click at [79, 67] on div "[PERSON_NAME] : محدث" at bounding box center [78, 62] width 79 height 12
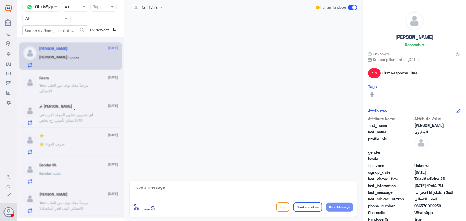
scroll to position [86, 0]
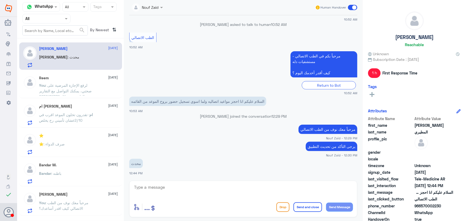
click at [64, 127] on div "ام محمد 29 September ام : تقدرون تخلون الموعد اقرب في 2/10عشان تأميني رح يخلص" at bounding box center [70, 114] width 103 height 28
click at [71, 135] on div "⭐️ 29 September" at bounding box center [78, 136] width 79 height 5
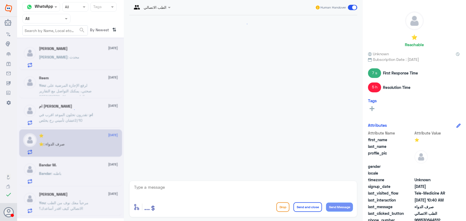
scroll to position [282, 0]
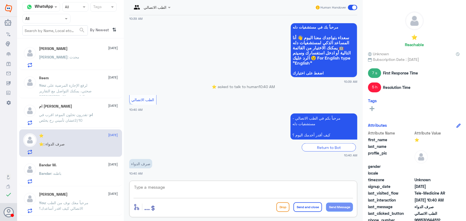
click at [166, 192] on textarea at bounding box center [244, 190] width 220 height 13
click at [159, 184] on textarea at bounding box center [244, 190] width 220 height 13
paste textarea "مرحباً معك نوف من الطب الاتصالي"
type textarea "مرحباً معك نوف من الطب الاتصالي"
click at [337, 206] on button "Send Message" at bounding box center [339, 207] width 27 height 9
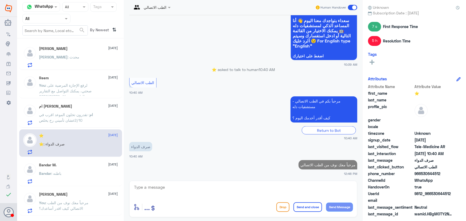
scroll to position [298, 0]
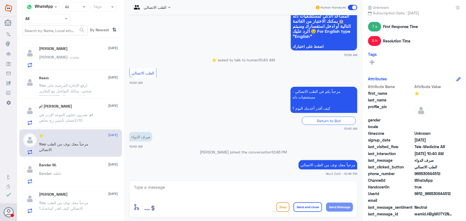
drag, startPoint x: 432, startPoint y: 195, endPoint x: 457, endPoint y: 193, distance: 24.7
click at [457, 193] on div "UserId 9812_966530644512" at bounding box center [414, 194] width 93 height 7
copy span "530644512"
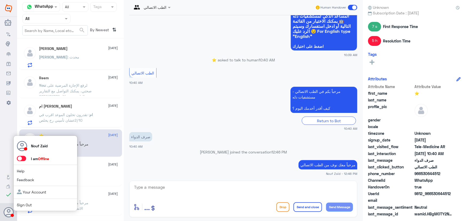
click at [21, 162] on div "Nouf Zaid I am Offline Help Feedback Your Account Sign Out" at bounding box center [45, 174] width 64 height 76
click at [21, 160] on span at bounding box center [21, 158] width 9 height 5
click at [0, 0] on input "checkbox" at bounding box center [0, 0] width 0 height 0
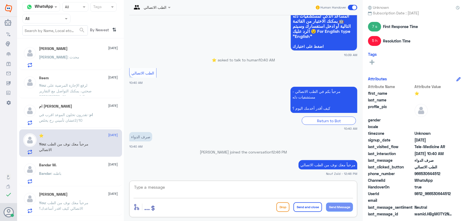
click at [216, 189] on textarea at bounding box center [244, 190] width 220 height 13
click at [233, 191] on textarea at bounding box center [244, 190] width 220 height 13
paste textarea "هنا الطب الاتصالي لكل مايخص الاستشارة الفورية من خلال التطبيق والتي من خلالها ي…"
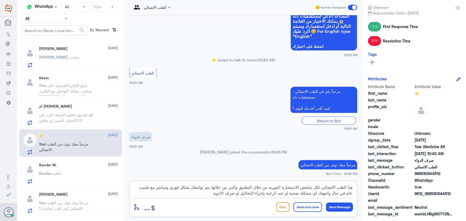
type textarea "هنا الطب الاتصالي لكل مايخص الاستشارة الفورية من خلال التطبيق والتي من خلالها ي…"
click at [312, 210] on button "Send and close" at bounding box center [308, 208] width 29 height 10
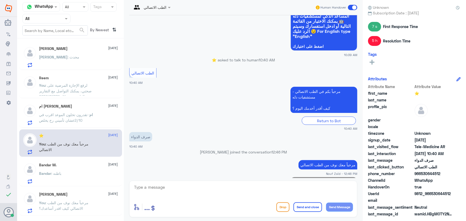
scroll to position [343, 0]
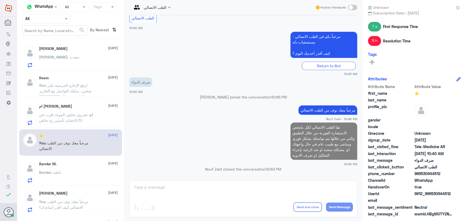
click at [78, 103] on div "ام محمد 29 September ام : تقدرون تخلون الموعد اقرب في 2/10عشان تأميني رح يخلص" at bounding box center [70, 114] width 103 height 28
click at [80, 111] on div "ام محمد 29 September ام : تقدرون تخلون الموعد اقرب في 2/10عشان تأميني رح يخلص" at bounding box center [78, 114] width 79 height 21
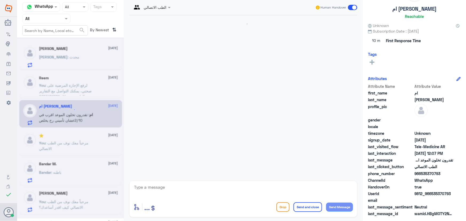
scroll to position [220, 0]
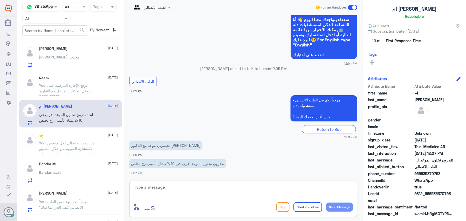
click at [174, 186] on textarea at bounding box center [244, 190] width 220 height 13
click at [169, 184] on textarea at bounding box center [244, 190] width 220 height 13
paste textarea "مرحباً معك نوف من الطب الاتصالي"
type textarea "مرحباً معك نوف من الطب الاتصالي"
click at [336, 204] on button "Send Message" at bounding box center [339, 207] width 27 height 9
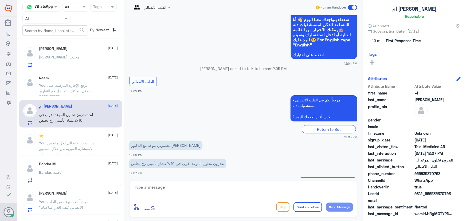
scroll to position [238, 0]
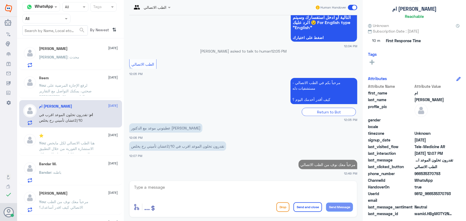
click at [261, 189] on textarea at bounding box center [244, 190] width 220 height 13
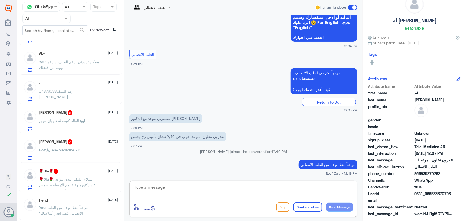
scroll to position [170, 0]
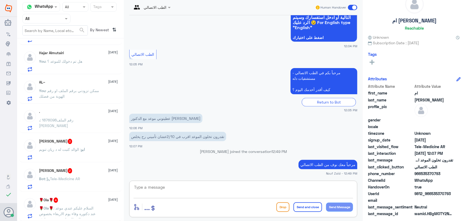
click at [182, 188] on textarea at bounding box center [244, 190] width 220 height 13
type textarea "i"
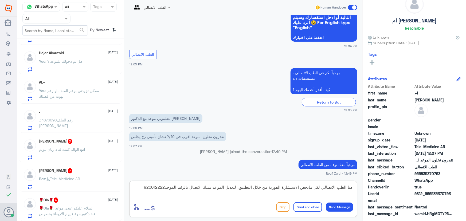
click at [211, 188] on textarea "هنا الطب الاتصالي لكل مايخص الاستشارة الفورية من خلال التطبيق، لتعديل الموعد يم…" at bounding box center [244, 190] width 220 height 13
type textarea "هنا الطب الاتصالي لكل مايخص الاستشارة الفورية من خلال التطبيق، لتعديل الموعد يم…"
click at [313, 212] on div "enter flow name ... Drop Send and close Send Message" at bounding box center [244, 207] width 220 height 12
click at [304, 208] on button "Send and close" at bounding box center [308, 208] width 29 height 10
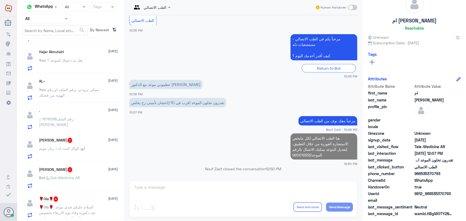
scroll to position [169, 0]
click at [75, 144] on div "ابو ابراهيم 3 29 September" at bounding box center [78, 141] width 79 height 5
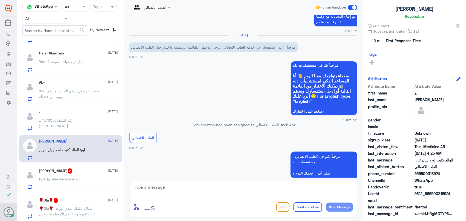
scroll to position [893, 0]
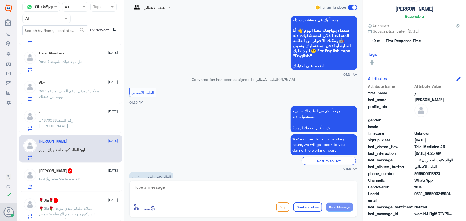
drag, startPoint x: 352, startPoint y: 7, endPoint x: 312, endPoint y: 18, distance: 41.7
click at [354, 7] on span at bounding box center [352, 7] width 9 height 5
click at [0, 0] on input "checkbox" at bounding box center [0, 0] width 0 height 0
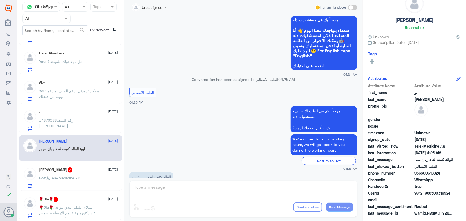
scroll to position [17, 0]
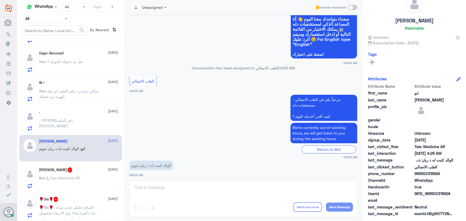
click at [64, 165] on div "Nada ندى 2 29 September Bot : Tele-Medicine AR" at bounding box center [70, 178] width 103 height 28
click at [352, 6] on span at bounding box center [352, 7] width 9 height 5
click at [0, 0] on input "checkbox" at bounding box center [0, 0] width 0 height 0
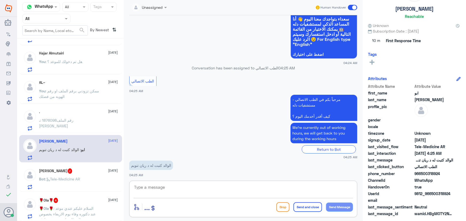
click at [212, 191] on textarea at bounding box center [244, 190] width 220 height 13
paste textarea "مرحباً معك نوف من الطب الاتصالي"
type textarea "مرحباً معك نوف من الطب الاتصالي"
click at [339, 206] on button "Send Message" at bounding box center [339, 207] width 27 height 9
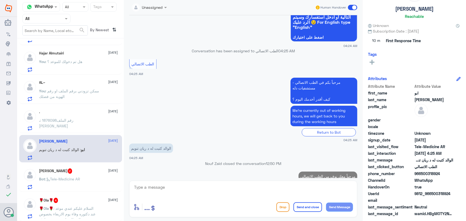
drag, startPoint x: 254, startPoint y: 191, endPoint x: 250, endPoint y: 192, distance: 4.2
click at [253, 191] on textarea at bounding box center [244, 190] width 220 height 13
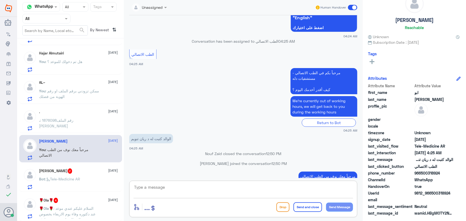
scroll to position [17, 0]
paste textarea "هنا الطب الاتصالي لكل مايخص الاستشارة الفورية من خلال التطبيق والتي من خلالها ي…"
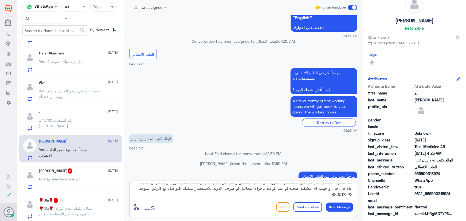
scroll to position [0, 0]
type textarea "هنا الطب الاتصالي لكل مايخص الاستشارة الفورية من خلال التطبيق والتي من خلالها ي…"
click at [309, 207] on button "Send and close" at bounding box center [308, 208] width 29 height 10
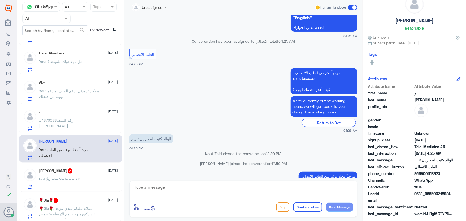
scroll to position [978, 0]
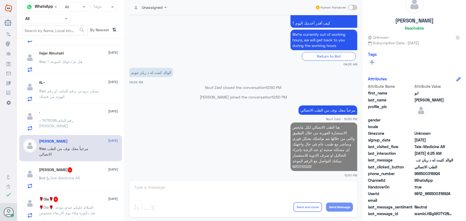
click at [76, 171] on div "Nada ندى 2 29 September" at bounding box center [78, 170] width 79 height 5
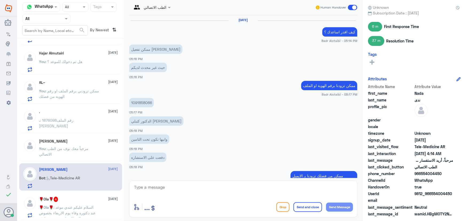
scroll to position [292, 0]
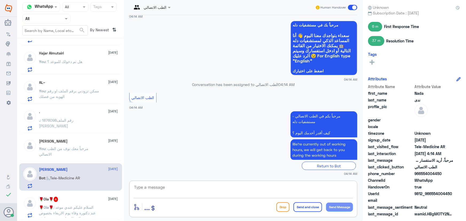
click at [184, 185] on textarea at bounding box center [244, 190] width 220 height 13
paste textarea "مرحباً معك نوف من الطب الاتصالي كيف اقدر أساعدك؟"
type textarea "مرحباً معك نوف من الطب الاتصالي كيف اقدر أساعدك؟"
click at [343, 208] on button "Send Message" at bounding box center [339, 207] width 27 height 9
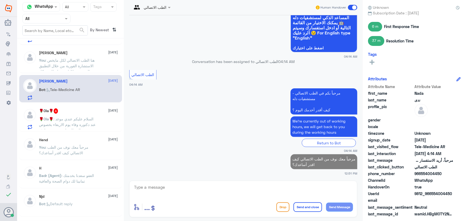
scroll to position [266, 0]
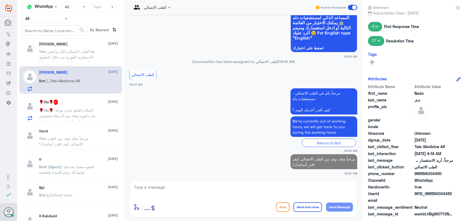
click at [82, 117] on span ": السلام عليكم عندي موعد عند دكتوره وفاء يوم الاربعاء بخصوص رؤية نتيجة المنظار …" at bounding box center [68, 135] width 59 height 55
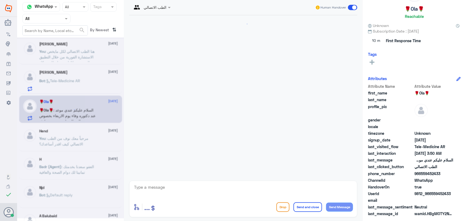
scroll to position [147, 0]
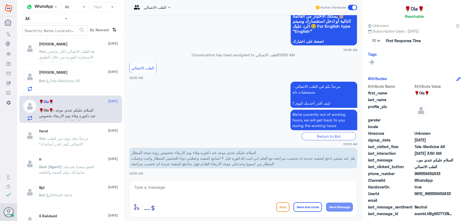
click at [173, 189] on textarea at bounding box center [244, 190] width 220 height 13
paste textarea "مرحباً معك نوف من الطب الاتصالي"
type textarea "مرحباً معك نوف من الطب الاتصالي"
click at [340, 211] on button "Send Message" at bounding box center [339, 207] width 27 height 9
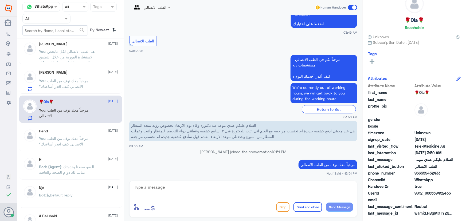
scroll to position [17, 0]
click at [184, 182] on div "enter flow name ... Drop Send and close Send Message" at bounding box center [243, 199] width 228 height 37
click at [190, 187] on textarea at bounding box center [244, 190] width 220 height 13
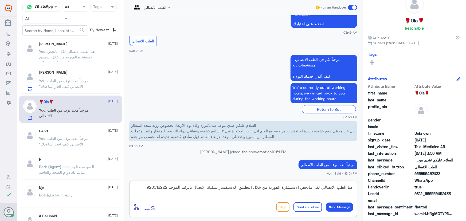
type textarea "هنا الطب الاتصالي لكل مايخص الاستشارة الفورية من خلال التطبيق، للاستفسار يمكنك …"
click at [308, 208] on button "Send and close" at bounding box center [308, 208] width 29 height 10
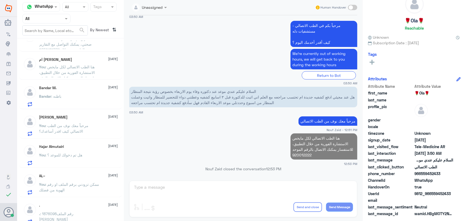
scroll to position [72, 0]
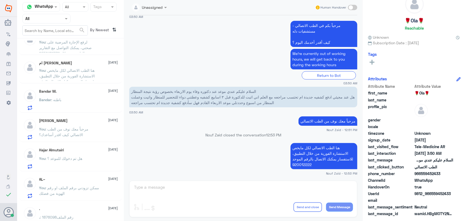
click at [63, 102] on div "Bandar : باطنه" at bounding box center [78, 104] width 79 height 12
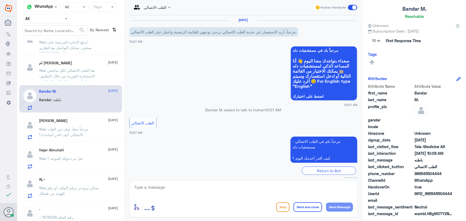
scroll to position [42, 0]
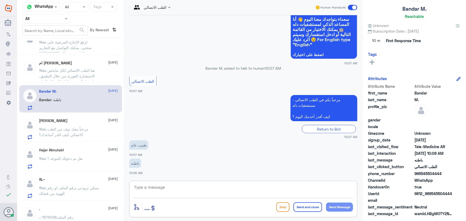
click at [185, 191] on textarea at bounding box center [244, 190] width 220 height 13
paste textarea "مرحباً معك نوف من الطب الاتصالي"
type textarea "مرحباً معك نوف من الطب الاتصالي"
drag, startPoint x: 345, startPoint y: 209, endPoint x: 329, endPoint y: 192, distance: 23.8
click at [345, 209] on button "Send Message" at bounding box center [339, 207] width 27 height 9
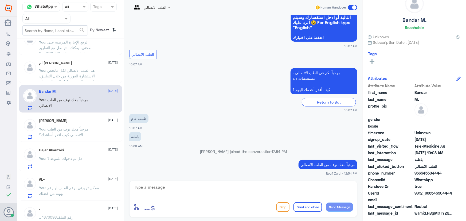
scroll to position [17, 0]
click at [224, 187] on textarea at bounding box center [244, 190] width 220 height 13
drag, startPoint x: 320, startPoint y: 193, endPoint x: 355, endPoint y: 186, distance: 36.4
click at [355, 186] on div "ر enter flow name ... Drop Send and close Send Message" at bounding box center [243, 199] width 228 height 37
paste textarea "هنا الطب الاتصالي لكل مايخص الاستشارة الفورية من خلال التطبيق والتي من خلالها ي…"
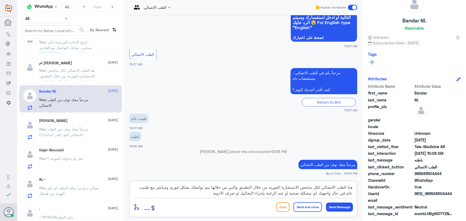
type textarea "هنا الطب الاتصالي لكل مايخص الاستشارة الفورية من خلال التطبيق والتي من خلالها ي…"
click at [315, 207] on button "Send and close" at bounding box center [308, 208] width 29 height 10
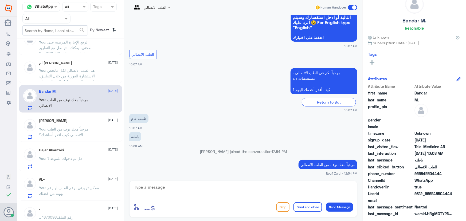
scroll to position [104, 0]
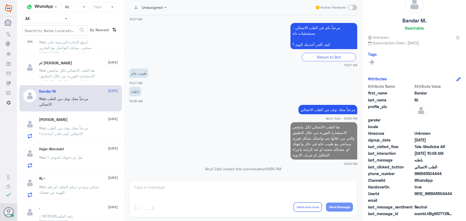
click at [83, 126] on span ": مرحباً معك نوف من الطب الاتصالي كيف اقدر أساعدك؟" at bounding box center [63, 131] width 49 height 10
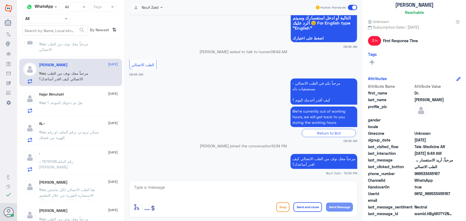
scroll to position [144, 0]
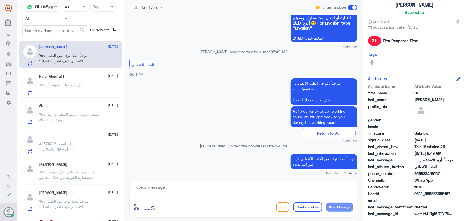
click at [354, 7] on span at bounding box center [352, 7] width 9 height 5
click at [0, 0] on input "checkbox" at bounding box center [0, 0] width 0 height 0
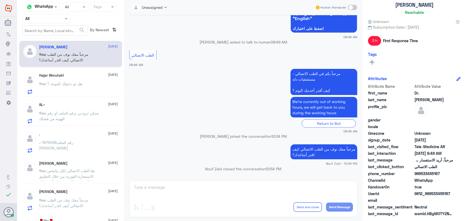
click at [83, 83] on span ": هل تم دخولك للموعد ؟" at bounding box center [64, 84] width 37 height 5
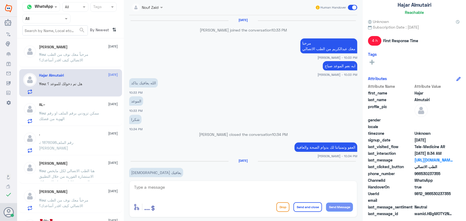
scroll to position [376, 0]
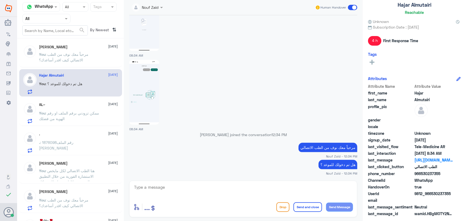
click at [92, 113] on span ": ممكن تزودني برقم الملف او رقم الهوية من فضلك" at bounding box center [69, 116] width 60 height 10
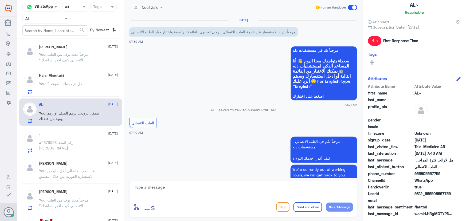
scroll to position [94, 0]
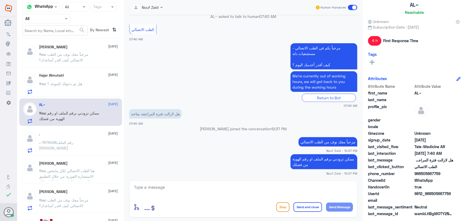
click at [73, 140] on span ": رقم الملف1876098 تامين بوبا" at bounding box center [56, 145] width 34 height 10
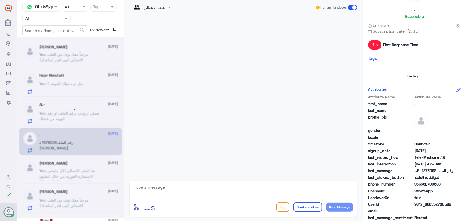
scroll to position [133, 0]
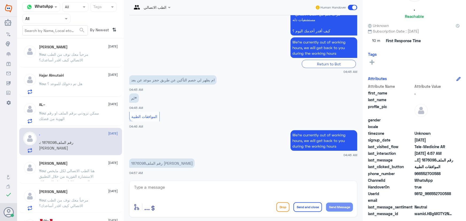
click at [150, 163] on p "رقم الملف1876098 تامين بوبا" at bounding box center [161, 163] width 65 height 9
copy p "الملف1876098"
click at [161, 182] on div "enter flow name ... Drop Send and close Send Message" at bounding box center [243, 199] width 228 height 37
click at [155, 184] on textarea at bounding box center [244, 190] width 220 height 13
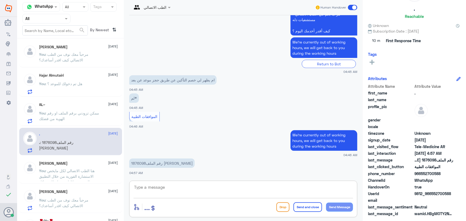
click at [168, 193] on textarea at bounding box center [244, 190] width 220 height 13
click at [165, 187] on textarea at bounding box center [244, 190] width 220 height 13
paste textarea "مرحباً معك نوف من الطب الاتصالي"
type textarea "مرحباً معك نوف من الطب الاتصالي"
click at [340, 206] on button "Send Message" at bounding box center [339, 207] width 27 height 9
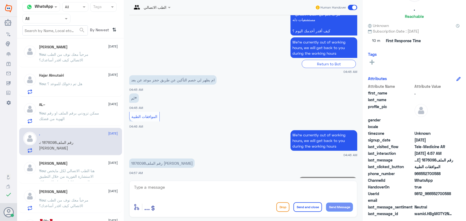
scroll to position [150, 0]
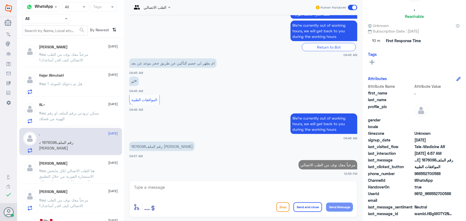
drag, startPoint x: 305, startPoint y: 189, endPoint x: 287, endPoint y: 185, distance: 18.1
click at [305, 189] on textarea at bounding box center [244, 190] width 220 height 13
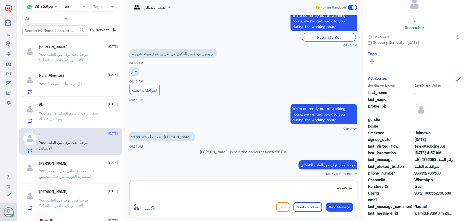
scroll to position [17, 0]
type textarea "تم تحديث التأمين الخاص بكم يمكنك الان الاستفادة من الخدمة"
click at [310, 206] on button "Send and close" at bounding box center [308, 208] width 29 height 10
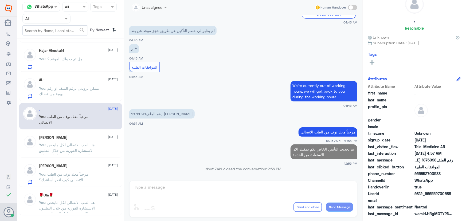
scroll to position [193, 0]
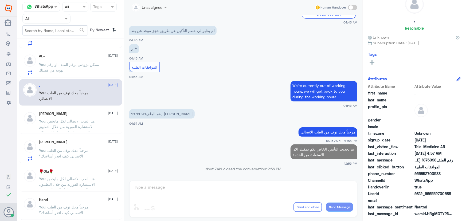
click at [76, 144] on div "Nada ندى [DATE] You : مرحباً معك نوف من الطب الاتصالي كيف اقدر أساعدك؟" at bounding box center [78, 150] width 79 height 21
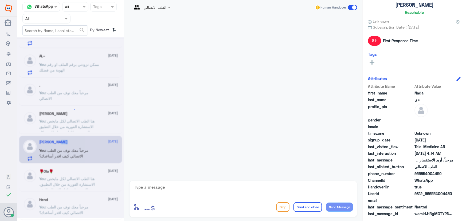
scroll to position [289, 0]
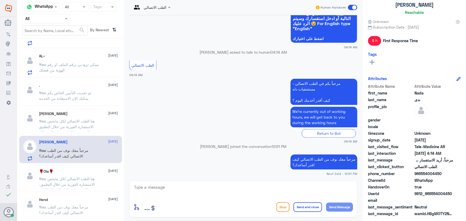
click at [89, 122] on span ": هنا الطب الاتصالي لكل مايخص الاستشارة الفورية من خلال التطبيق والتي من خلالها…" at bounding box center [68, 141] width 59 height 44
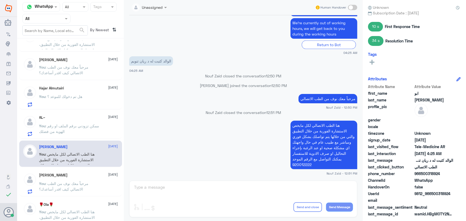
scroll to position [120, 0]
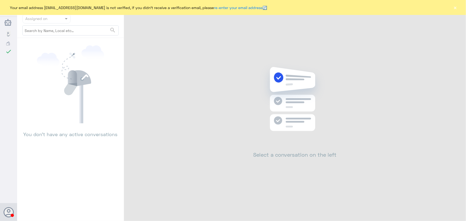
click at [454, 10] on button "×" at bounding box center [455, 7] width 5 height 5
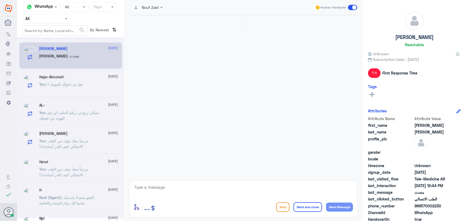
scroll to position [86, 0]
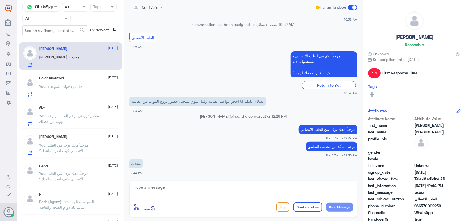
click at [77, 86] on span ": هل تم دخولك للموعد ؟" at bounding box center [64, 86] width 37 height 5
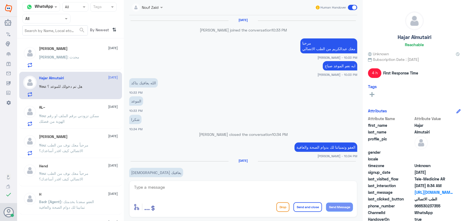
scroll to position [376, 0]
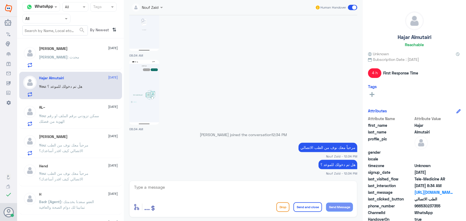
click at [76, 118] on p "You : ممكن تزودني برقم الملف او رقم الهوية من فضلك" at bounding box center [69, 119] width 60 height 13
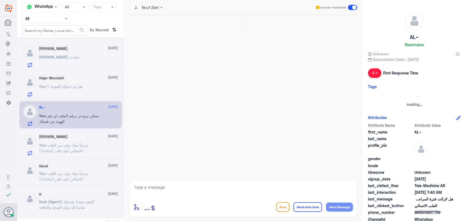
scroll to position [94, 0]
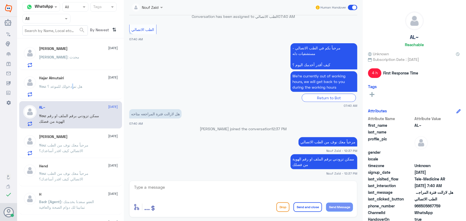
click at [73, 89] on p "You : هل تم دخولك للموعد ؟" at bounding box center [60, 90] width 43 height 13
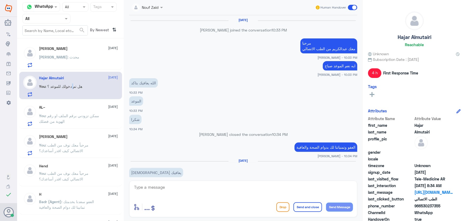
scroll to position [376, 0]
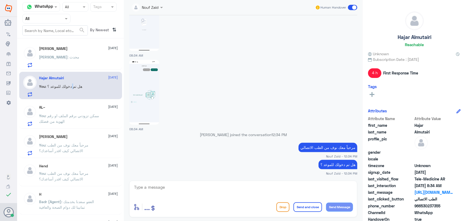
drag, startPoint x: 422, startPoint y: 206, endPoint x: 443, endPoint y: 208, distance: 21.0
click at [443, 208] on span "966530237355" at bounding box center [434, 206] width 39 height 6
copy span "530237355"
click at [77, 67] on div "[PERSON_NAME] : محدث" at bounding box center [78, 62] width 79 height 12
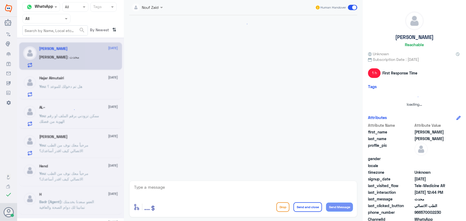
scroll to position [86, 0]
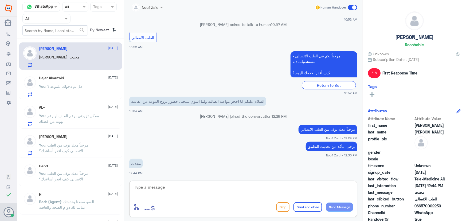
click at [225, 191] on textarea at bounding box center [244, 190] width 220 height 13
drag, startPoint x: 420, startPoint y: 207, endPoint x: 455, endPoint y: 205, distance: 34.5
click at [456, 207] on div "phone_number [PHONE_NUMBER]" at bounding box center [414, 206] width 93 height 7
copy span "570002230"
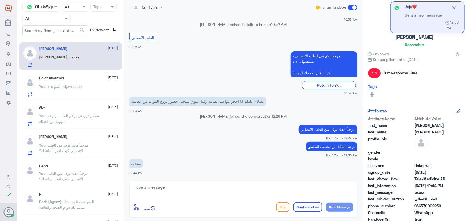
click at [64, 86] on span ": هل تم دخولك للموعد ؟" at bounding box center [64, 86] width 37 height 5
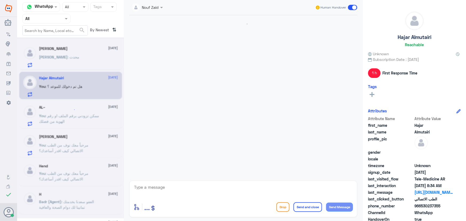
scroll to position [376, 0]
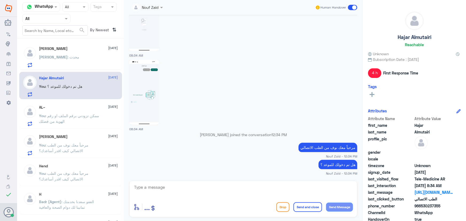
click at [72, 110] on div "AL~ [DATE]" at bounding box center [78, 107] width 79 height 5
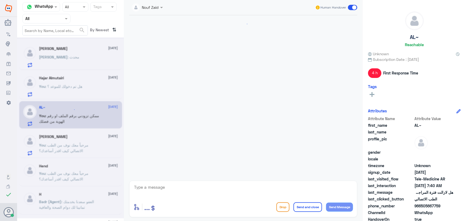
click at [67, 50] on div "[PERSON_NAME] [DATE]" at bounding box center [78, 49] width 79 height 5
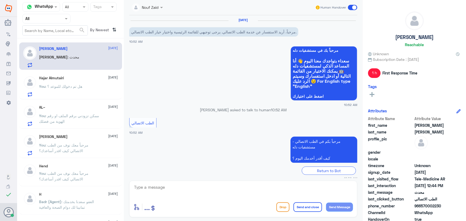
scroll to position [86, 0]
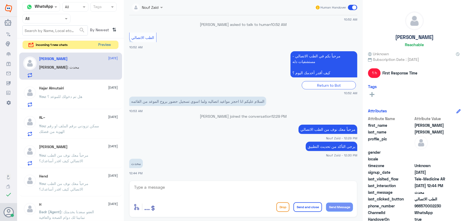
click at [110, 47] on button "Preview" at bounding box center [104, 45] width 17 height 8
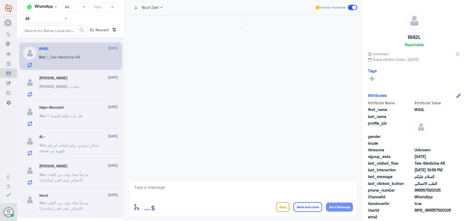
scroll to position [5, 0]
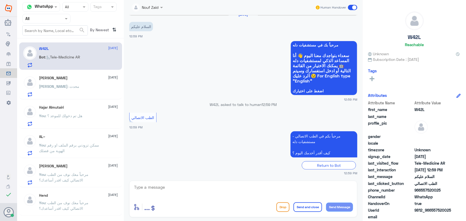
click at [196, 193] on textarea at bounding box center [244, 190] width 220 height 13
paste textarea "مرحباً معك نوف من الطب الاتصالي كيف اقدر أساعدك؟"
type textarea "مرحباً معك نوف من الطب الاتصالي كيف اقدر أساعدك؟"
drag, startPoint x: 346, startPoint y: 208, endPoint x: 300, endPoint y: 186, distance: 51.8
click at [345, 207] on button "Send Message" at bounding box center [339, 207] width 27 height 9
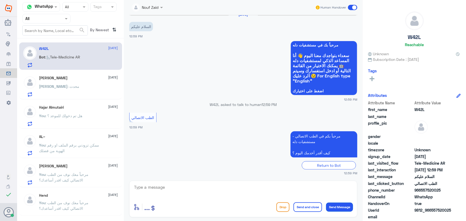
scroll to position [28, 0]
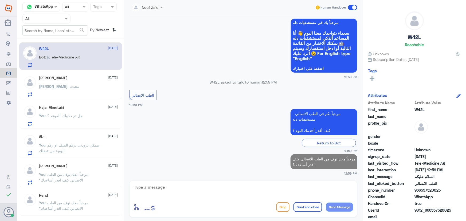
click at [78, 77] on div "[PERSON_NAME] [DATE]" at bounding box center [78, 78] width 79 height 5
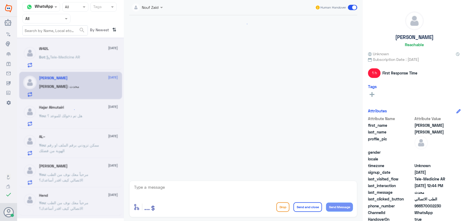
scroll to position [86, 0]
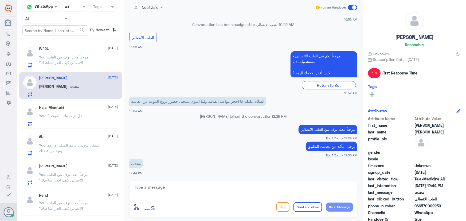
click at [72, 119] on p "You : هل تم دخولك للموعد ؟" at bounding box center [60, 119] width 43 height 13
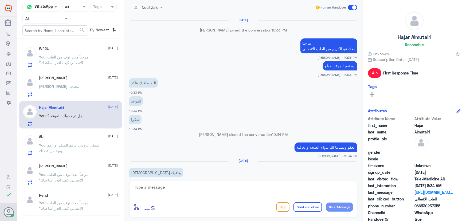
click at [87, 138] on div "AL~ [DATE]" at bounding box center [78, 137] width 79 height 5
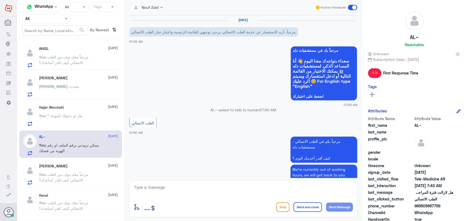
scroll to position [94, 0]
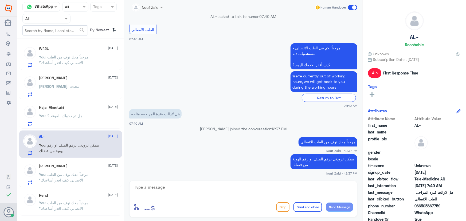
click at [94, 170] on div "Nada ندى [DATE] You : مرحباً معك نوف من الطب الاتصالي كيف اقدر أساعدك؟" at bounding box center [78, 174] width 79 height 21
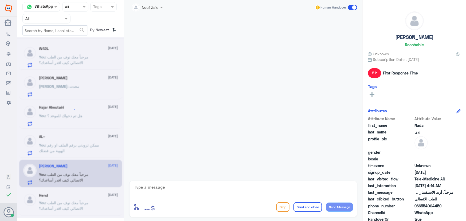
scroll to position [289, 0]
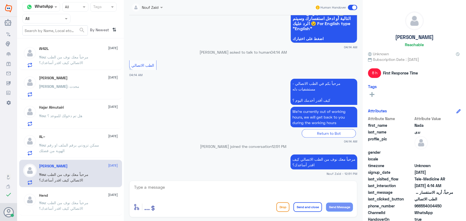
drag, startPoint x: 357, startPoint y: 8, endPoint x: 352, endPoint y: 10, distance: 5.1
click at [356, 8] on span at bounding box center [352, 7] width 9 height 5
click at [0, 0] on input "checkbox" at bounding box center [0, 0] width 0 height 0
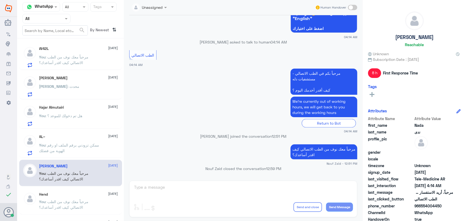
click at [73, 61] on span ": مرحباً معك نوف من الطب الاتصالي كيف اقدر أساعدك؟" at bounding box center [63, 60] width 49 height 10
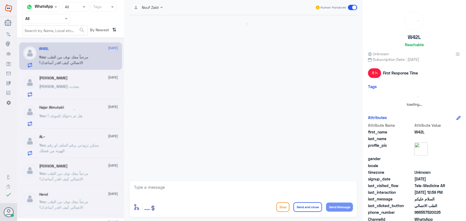
click at [70, 81] on div at bounding box center [70, 127] width 107 height 181
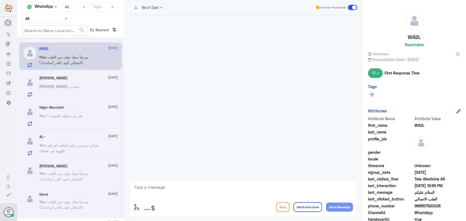
scroll to position [37, 0]
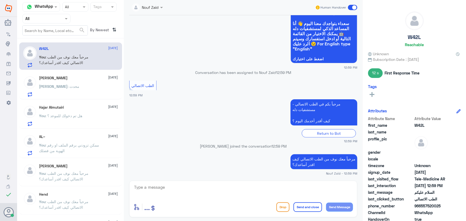
click at [70, 83] on div "[PERSON_NAME] [DATE] [PERSON_NAME] : محدث" at bounding box center [78, 86] width 79 height 21
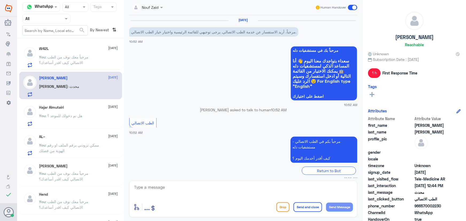
scroll to position [86, 0]
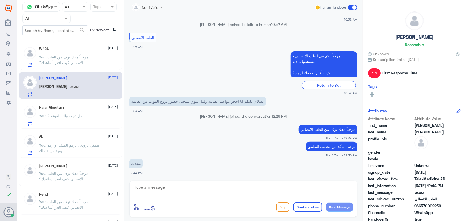
click at [192, 183] on div "enter flow name ... Drop Send and close Send Message" at bounding box center [243, 199] width 228 height 37
click at [188, 187] on textarea at bounding box center [244, 190] width 220 height 13
click at [162, 185] on div "enter flow name ... Drop Send and close Send Message" at bounding box center [243, 199] width 228 height 37
drag, startPoint x: 160, startPoint y: 188, endPoint x: 154, endPoint y: 187, distance: 6.8
click at [159, 187] on textarea at bounding box center [244, 190] width 220 height 13
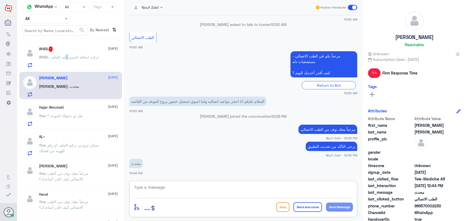
click at [67, 58] on span ": ارغب اضافة تاميني على الملف" at bounding box center [74, 57] width 50 height 5
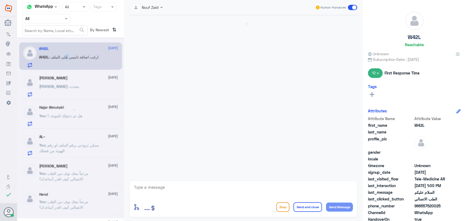
scroll to position [56, 0]
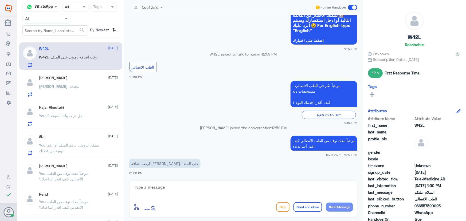
click at [195, 190] on textarea at bounding box center [244, 190] width 220 height 13
click at [311, 189] on textarea "ممكن تزودني برقم الملف من فضلك" at bounding box center [244, 190] width 220 height 13
type textarea "ممكن تزودني برقم الملف او رقم الهوية من فضلك"
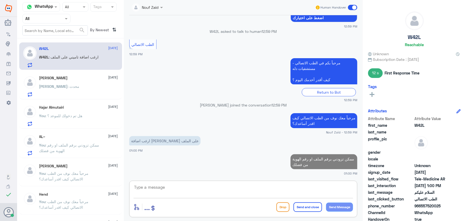
click at [80, 84] on div "[PERSON_NAME] [DATE] [PERSON_NAME] : محدث" at bounding box center [78, 86] width 79 height 21
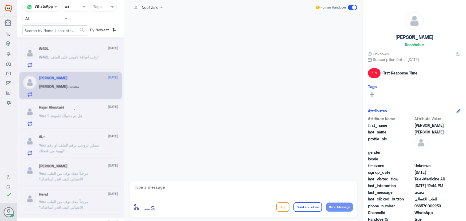
scroll to position [86, 0]
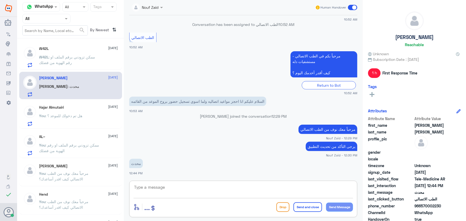
drag, startPoint x: 166, startPoint y: 184, endPoint x: 164, endPoint y: 186, distance: 3.2
click at [166, 184] on textarea at bounding box center [244, 190] width 220 height 13
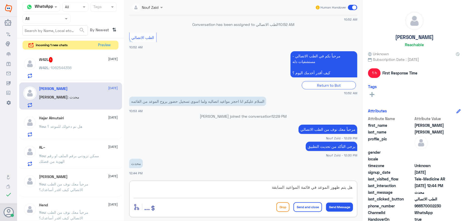
type textarea "هل يتم ظهور الموعد في قائمة المواعيد السابقة ؟"
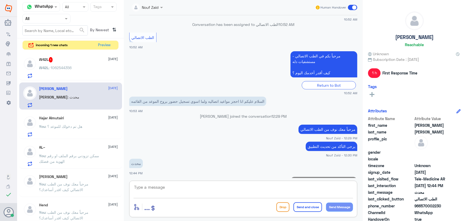
scroll to position [108, 0]
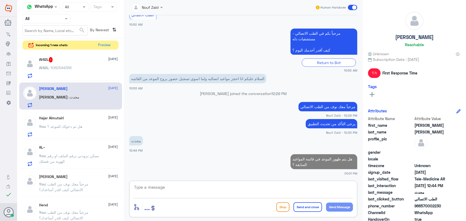
click at [64, 56] on div "W42L 1 [DATE] W42L : 1062544356" at bounding box center [70, 67] width 103 height 28
click at [96, 63] on div "W42L 1 [DATE] W42L : 1062544356" at bounding box center [78, 67] width 79 height 21
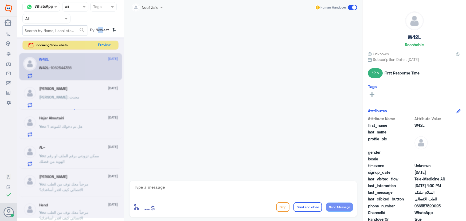
drag, startPoint x: 97, startPoint y: 24, endPoint x: 106, endPoint y: 53, distance: 30.4
click at [102, 40] on div "Channel WhatsApp Status × All Tags Agent Filter All search By Newest ⇅ incoming…" at bounding box center [70, 111] width 107 height 223
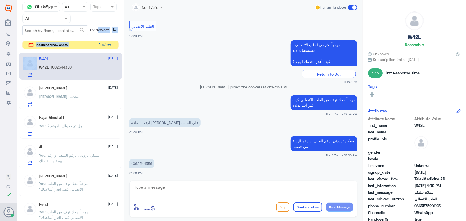
click at [104, 46] on button "Preview" at bounding box center [104, 45] width 17 height 8
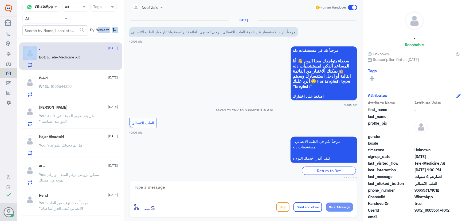
scroll to position [260, 0]
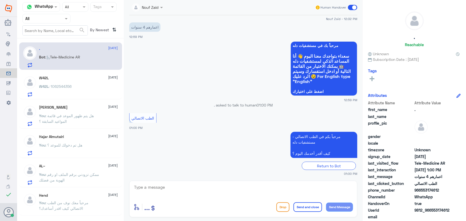
click at [206, 195] on textarea at bounding box center [244, 190] width 220 height 13
click at [204, 191] on textarea at bounding box center [244, 190] width 220 height 13
click at [102, 91] on div "W42L : 1062544356" at bounding box center [78, 91] width 79 height 12
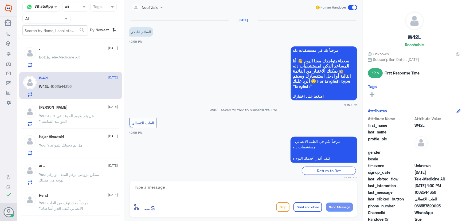
scroll to position [97, 0]
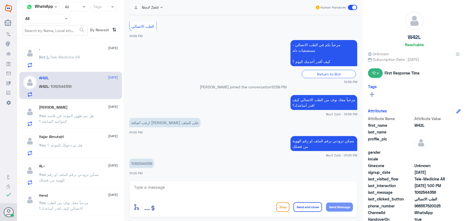
click at [149, 163] on p "1062544356" at bounding box center [141, 163] width 25 height 9
copy p "1062544356"
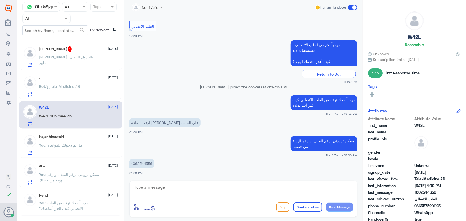
click at [94, 61] on div "[PERSON_NAME] : بالجدول الزمني تظهر" at bounding box center [78, 62] width 79 height 12
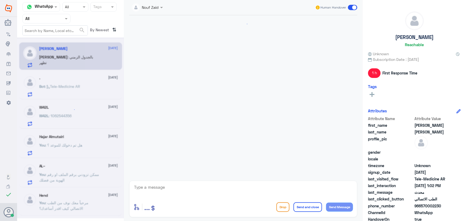
scroll to position [126, 0]
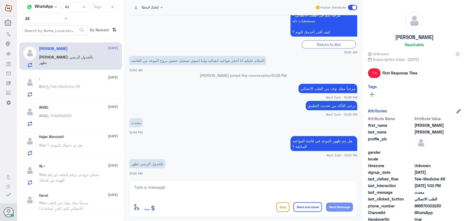
click at [64, 115] on span ": 1062544356" at bounding box center [60, 116] width 23 height 5
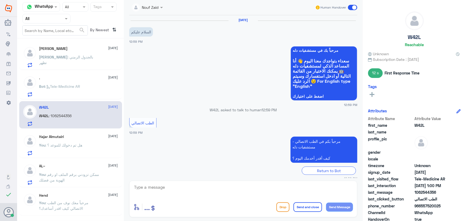
scroll to position [97, 0]
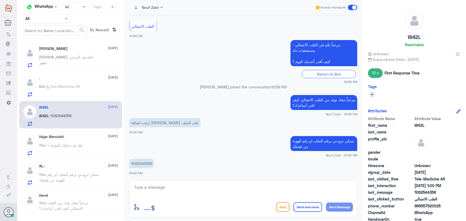
click at [78, 77] on div ". [DATE]" at bounding box center [78, 78] width 79 height 5
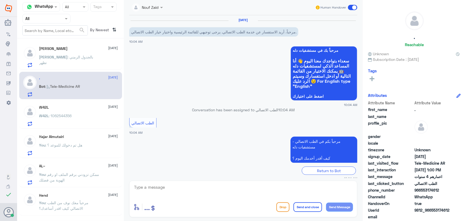
scroll to position [260, 0]
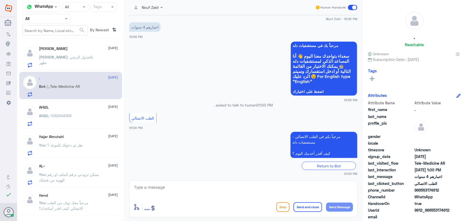
click at [69, 132] on div "Hajar Almutairi [DATE] You : هل تم دخولك للموعد ؟" at bounding box center [70, 145] width 103 height 28
click at [68, 117] on span ": 1062544356" at bounding box center [60, 116] width 23 height 5
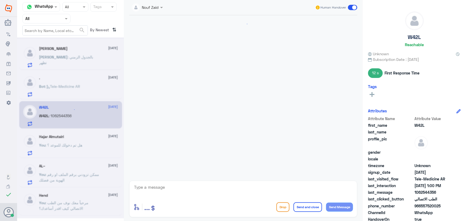
scroll to position [97, 0]
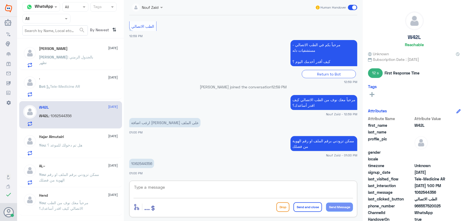
click at [178, 192] on textarea at bounding box center [244, 190] width 220 height 13
click at [334, 189] on textarea "تم اضافة التأمين" at bounding box center [244, 190] width 220 height 13
click at [276, 185] on textarea "تم اضافة التأمين" at bounding box center [244, 190] width 220 height 13
click at [190, 184] on textarea "تم اضافة التأمين" at bounding box center [244, 190] width 220 height 13
paste textarea "تقدر تستفيد الان من الاستشارة الفورية عبر التطبيق او خدمات دله الاخرى"
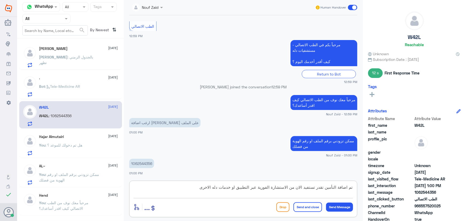
type textarea "تم اضافة التأمين تقدر تستفيد الان من الاستشارة الفورية عبر التطبيق او خدمات دله…"
click at [312, 208] on button "Send and close" at bounding box center [308, 208] width 29 height 10
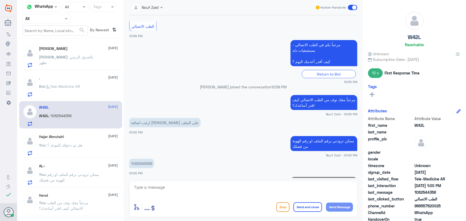
scroll to position [125, 0]
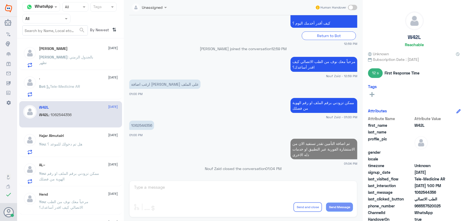
click at [68, 55] on span "[PERSON_NAME]" at bounding box center [53, 57] width 29 height 5
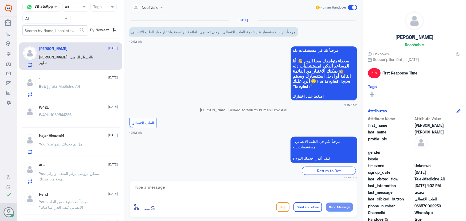
scroll to position [126, 0]
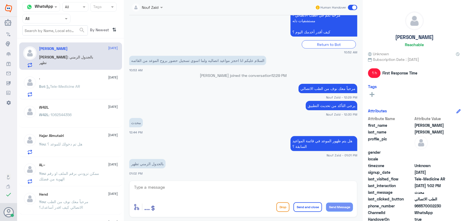
click at [80, 87] on span ": Tele-Medicine [GEOGRAPHIC_DATA]" at bounding box center [62, 86] width 35 height 5
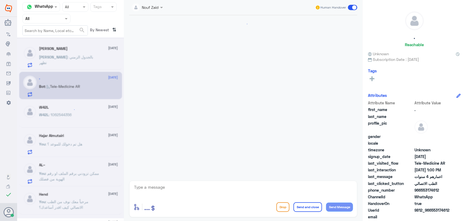
scroll to position [260, 0]
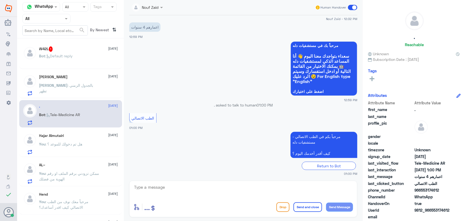
click at [73, 60] on p "Bot : Default reply" at bounding box center [56, 59] width 34 height 13
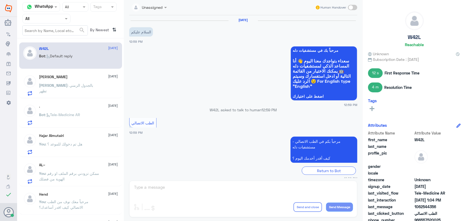
scroll to position [216, 0]
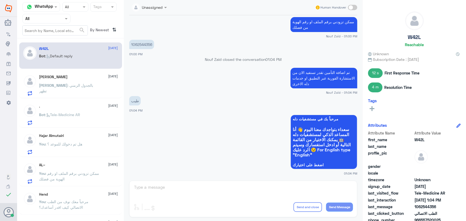
click at [86, 75] on div "[PERSON_NAME] [DATE]" at bounding box center [78, 77] width 79 height 5
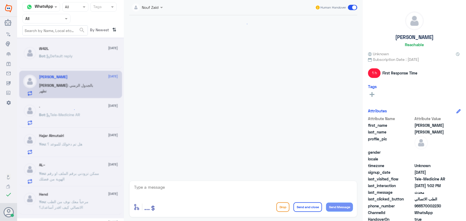
scroll to position [126, 0]
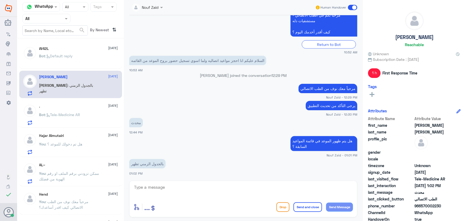
click at [70, 112] on p "Bot : Tele-Medicine AR" at bounding box center [59, 118] width 41 height 13
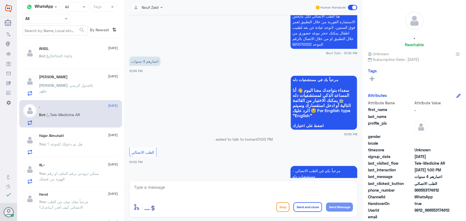
scroll to position [260, 0]
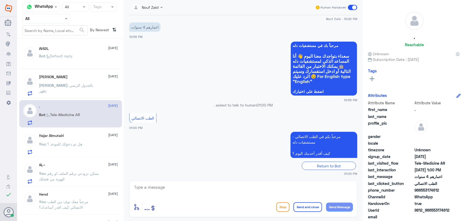
click at [103, 85] on div "[PERSON_NAME] : بالجدول الزمني تظهر" at bounding box center [78, 90] width 79 height 12
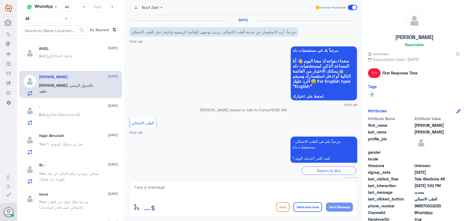
scroll to position [126, 0]
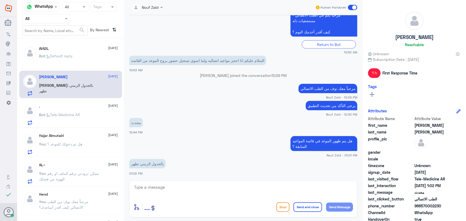
click at [100, 110] on div ". [DATE] Bot : Tele-Medicine AR" at bounding box center [78, 114] width 79 height 21
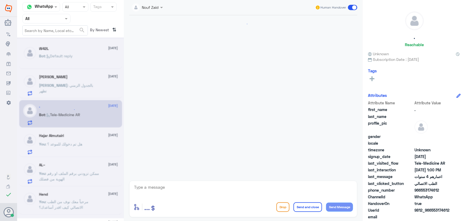
scroll to position [260, 0]
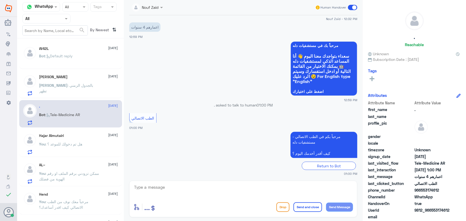
click at [75, 117] on p "Bot : Tele-Medicine AR" at bounding box center [59, 118] width 41 height 13
click at [168, 182] on div "enter flow name ... Drop Send and close Send Message" at bounding box center [243, 199] width 228 height 37
click at [165, 183] on div "enter flow name ... Drop Send and close Send Message" at bounding box center [243, 199] width 228 height 37
click at [159, 186] on textarea at bounding box center [244, 190] width 220 height 13
click at [233, 185] on textarea at bounding box center [244, 190] width 220 height 13
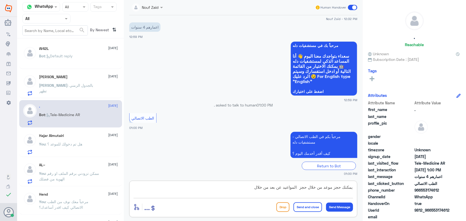
type textarea "يمكنك حجز موعد من خلال حجز المواعيد عن بعد من خلال"
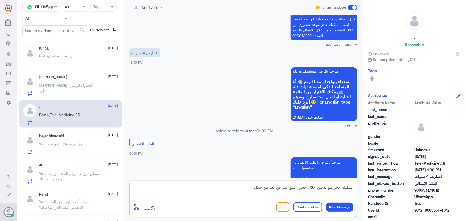
scroll to position [187, 0]
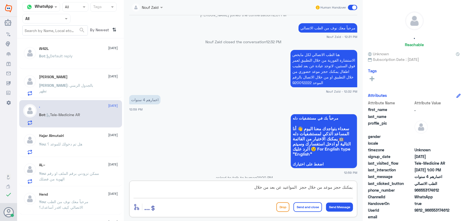
drag, startPoint x: 227, startPoint y: 190, endPoint x: 393, endPoint y: 184, distance: 166.3
click at [403, 190] on div "Channel WhatsApp Status × All Tags Agent Filter All search By Newest ⇅ W42L [DA…" at bounding box center [241, 111] width 449 height 223
click at [330, 72] on p "هنا الطب الاتصالي لكل مايخص الاستشارة الفورية من خلال التطبيق لعمر فوق السنتين،…" at bounding box center [324, 68] width 67 height 37
click at [332, 71] on p "هنا الطب الاتصالي لكل مايخص الاستشارة الفورية من خلال التطبيق لعمر فوق السنتين،…" at bounding box center [324, 68] width 67 height 37
click at [331, 71] on p "هنا الطب الاتصالي لكل مايخص الاستشارة الفورية من خلال التطبيق لعمر فوق السنتين،…" at bounding box center [324, 68] width 67 height 37
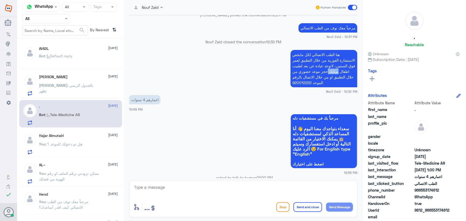
click at [331, 71] on p "هنا الطب الاتصالي لكل مايخص الاستشارة الفورية من خلال التطبيق لعمر فوق السنتين،…" at bounding box center [324, 68] width 67 height 37
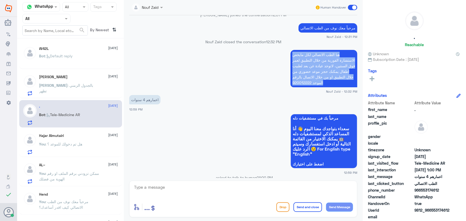
click at [331, 71] on p "هنا الطب الاتصالي لكل مايخص الاستشارة الفورية من خلال التطبيق لعمر فوق السنتين،…" at bounding box center [324, 68] width 67 height 37
click at [329, 72] on p "هنا الطب الاتصالي لكل مايخص الاستشارة الفورية من خلال التطبيق لعمر فوق السنتين،…" at bounding box center [324, 68] width 67 height 37
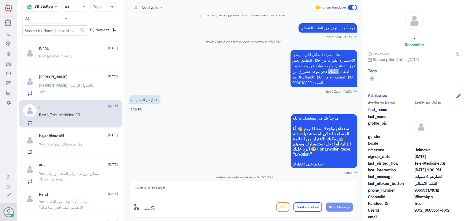
click at [329, 72] on p "هنا الطب الاتصالي لكل مايخص الاستشارة الفورية من خلال التطبيق لعمر فوق السنتين،…" at bounding box center [324, 68] width 67 height 37
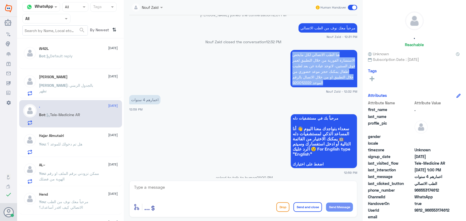
click at [329, 72] on p "هنا الطب الاتصالي لكل مايخص الاستشارة الفورية من خلال التطبيق لعمر فوق السنتين،…" at bounding box center [324, 68] width 67 height 37
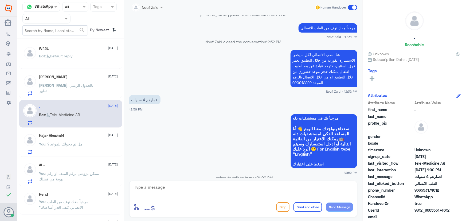
click at [284, 189] on textarea at bounding box center [244, 190] width 220 height 13
paste textarea "هنا الطب الاتصالي لكل مايخص الاستشارة الفورية من خلال التطبيق لعمر فوق السنتين،…"
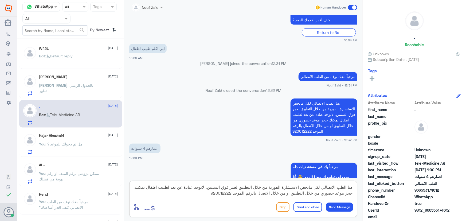
scroll to position [0, 0]
drag, startPoint x: 210, startPoint y: 188, endPoint x: 364, endPoint y: 183, distance: 154.3
click at [363, 183] on div "Channel WhatsApp Status × All Tags Agent Filter All search By Newest ⇅ W42L [DA…" at bounding box center [241, 111] width 449 height 223
click at [350, 189] on textarea "، لاتوجد عيادة عن بعد لطبيب اطفال يمكنك حجز موعد حضوري من خلال التطبيق او من خل…" at bounding box center [244, 190] width 220 height 13
click at [141, 189] on textarea "لاتوجد عيادة عن بعد لطبيب اطفال يمكنك حجز موعد حضوري من خلال التطبيق او من خلال…" at bounding box center [244, 190] width 220 height 13
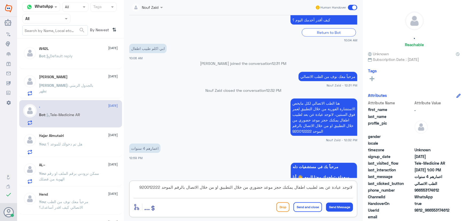
type textarea "لاتوجد عيادة عن بعد لطبيب اطفال يمكنك حجز موعد حضوري من خلال التطبيق او من خلال…"
click at [306, 203] on button "Send and close" at bounding box center [308, 208] width 29 height 10
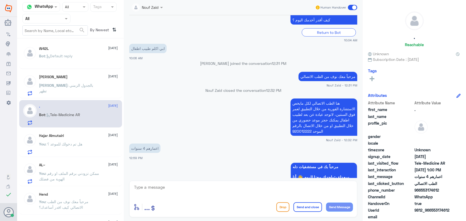
scroll to position [294, 0]
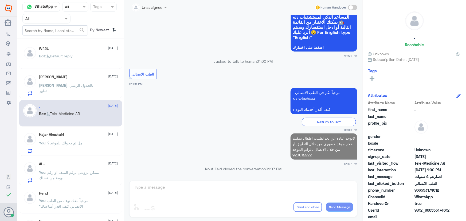
click at [48, 92] on p "[PERSON_NAME] : بالجدول الزمني تظهر" at bounding box center [69, 89] width 60 height 13
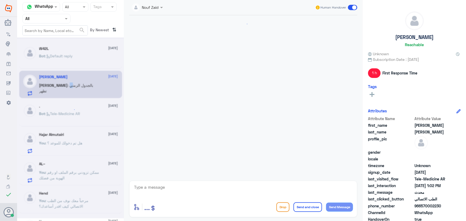
scroll to position [126, 0]
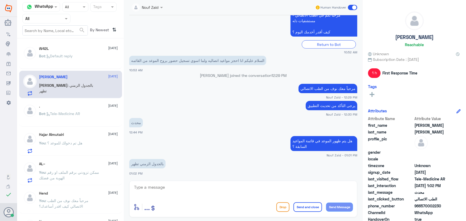
click at [56, 154] on div "Hajar Almutairi [DATE] You : هل تم دخولك للموعد ؟" at bounding box center [70, 143] width 103 height 28
click at [64, 146] on p "You : هل تم دخولك للموعد ؟" at bounding box center [60, 146] width 43 height 13
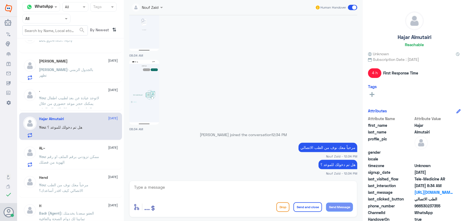
scroll to position [24, 0]
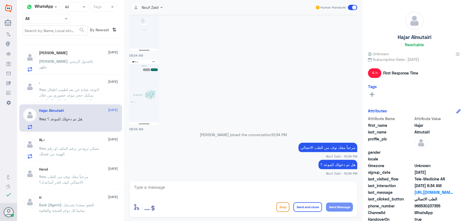
click at [84, 148] on span ": ممكن تزودني برقم الملف او رقم الهوية من فضلك" at bounding box center [69, 151] width 60 height 10
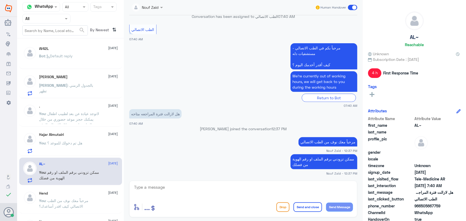
click at [220, 80] on app-msgs-text "We’re currently out of working hours, we will get back to you during the workin…" at bounding box center [243, 81] width 228 height 21
click at [357, 7] on span at bounding box center [352, 7] width 9 height 5
click at [0, 0] on input "checkbox" at bounding box center [0, 0] width 0 height 0
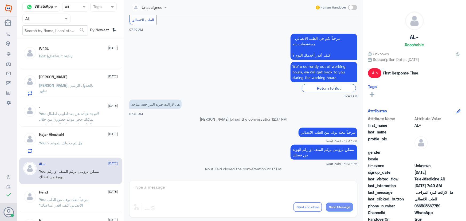
click at [51, 162] on div "AL~ [DATE]" at bounding box center [78, 164] width 79 height 5
click at [55, 153] on div "Hajar Almutairi [DATE] You : هل تم دخولك للموعد ؟" at bounding box center [70, 143] width 103 height 28
click at [55, 151] on p "You : هل تم دخولك للموعد ؟" at bounding box center [60, 146] width 43 height 13
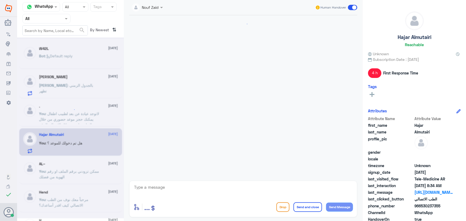
scroll to position [376, 0]
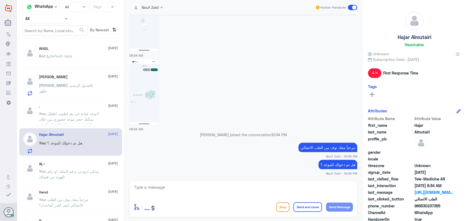
click at [64, 59] on p "Bot : Default reply" at bounding box center [56, 59] width 34 height 13
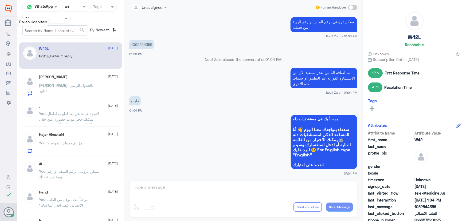
scroll to position [299, 0]
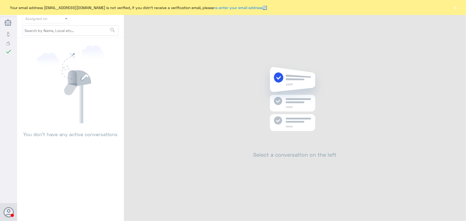
click at [457, 8] on button "×" at bounding box center [455, 7] width 5 height 5
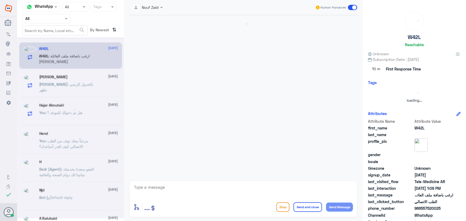
scroll to position [308, 0]
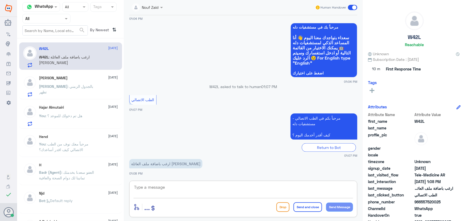
click at [222, 191] on textarea at bounding box center [244, 190] width 220 height 13
drag, startPoint x: 421, startPoint y: 201, endPoint x: 444, endPoint y: 197, distance: 22.7
click at [444, 197] on div "Attribute Name Attribute Value first_name W42L last_name profile_pic gender loc…" at bounding box center [414, 179] width 93 height 134
click at [441, 201] on span "966557520025" at bounding box center [434, 202] width 39 height 6
drag, startPoint x: 421, startPoint y: 201, endPoint x: 444, endPoint y: 201, distance: 23.0
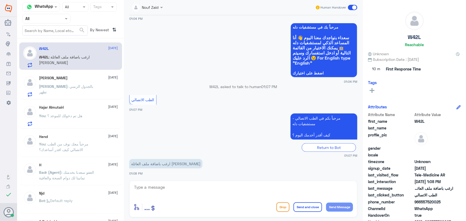
click at [444, 201] on span "966557520025" at bounding box center [434, 202] width 39 height 6
copy span "557520025"
click at [232, 188] on textarea at bounding box center [244, 190] width 220 height 13
type textarea "ممكن تزودني بارقام الملفات او الهوية من فضلك"
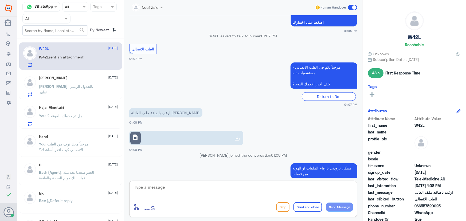
scroll to position [376, 0]
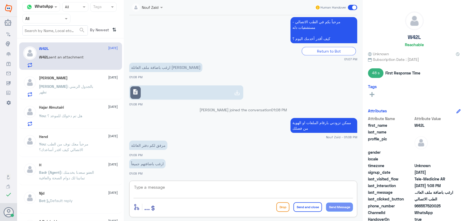
click at [232, 90] on div at bounding box center [237, 93] width 10 height 11
click at [54, 79] on h5 "[PERSON_NAME]" at bounding box center [53, 78] width 29 height 5
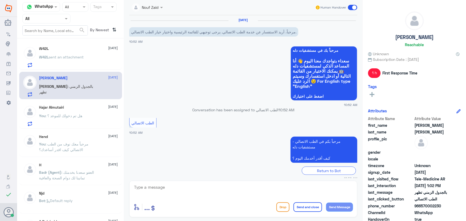
scroll to position [126, 0]
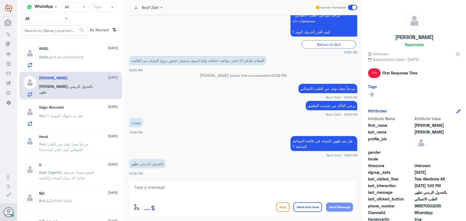
click at [54, 48] on div "W42L 29 September" at bounding box center [78, 49] width 79 height 5
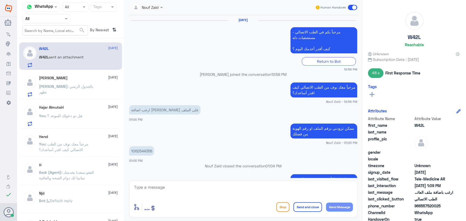
scroll to position [295, 0]
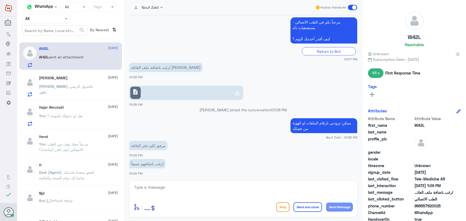
click at [65, 90] on p "[PERSON_NAME] : بالجدول الزمني تظهر" at bounding box center [69, 90] width 60 height 13
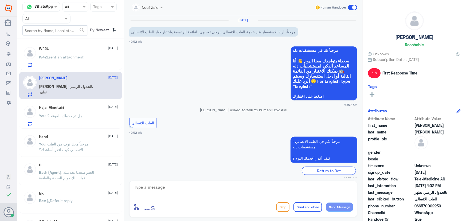
scroll to position [126, 0]
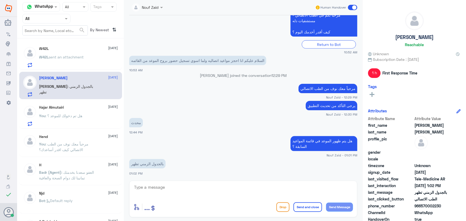
click at [84, 116] on div "You : هل تم دخولك للموعد ؟" at bounding box center [78, 120] width 79 height 12
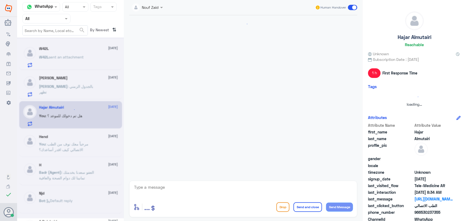
scroll to position [376, 0]
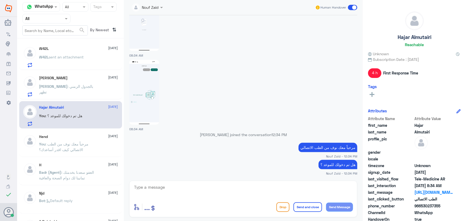
click at [68, 87] on span "[PERSON_NAME]" at bounding box center [53, 86] width 29 height 5
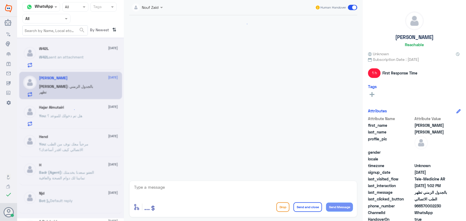
scroll to position [126, 0]
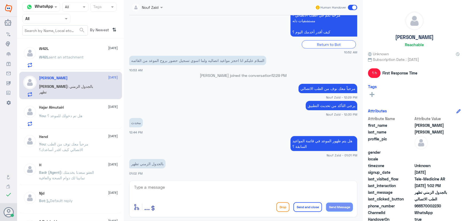
click at [71, 61] on p "W42L sent an attachment" at bounding box center [61, 60] width 45 height 13
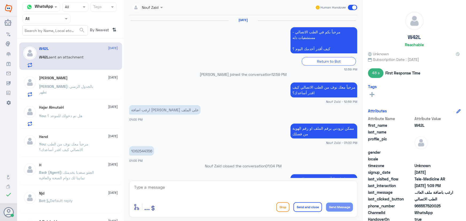
scroll to position [295, 0]
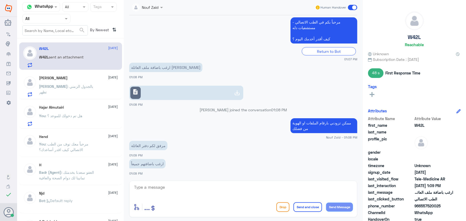
click at [200, 187] on textarea at bounding box center [244, 190] width 220 height 13
click at [159, 192] on textarea at bounding box center [244, 190] width 220 height 13
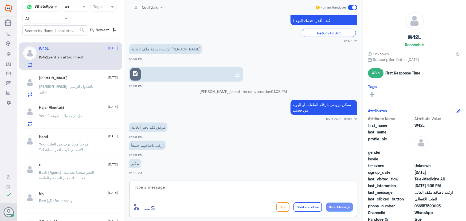
scroll to position [331, 0]
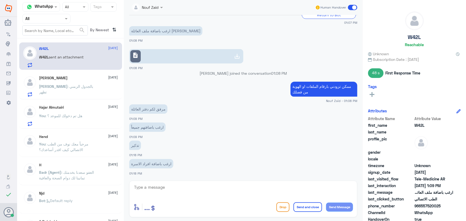
drag, startPoint x: 422, startPoint y: 206, endPoint x: 444, endPoint y: 208, distance: 22.3
click at [444, 208] on span "966557520025" at bounding box center [434, 206] width 39 height 6
copy span "557520025"
click at [179, 188] on textarea at bounding box center [244, 190] width 220 height 13
click at [68, 84] on span "[PERSON_NAME]" at bounding box center [53, 86] width 29 height 5
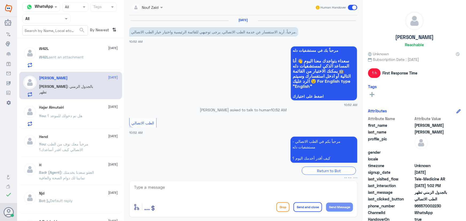
scroll to position [126, 0]
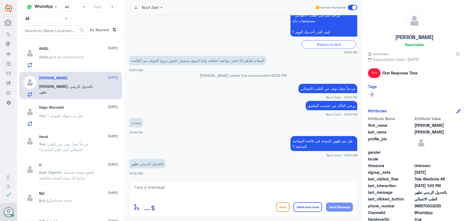
click at [88, 110] on div "Hajar Almutairi [DATE] You : هل تم دخولك للموعد ؟" at bounding box center [78, 115] width 79 height 21
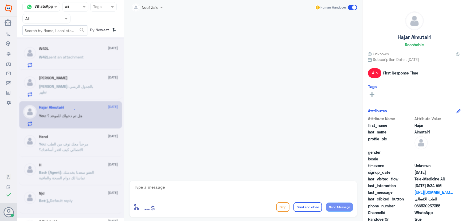
scroll to position [376, 0]
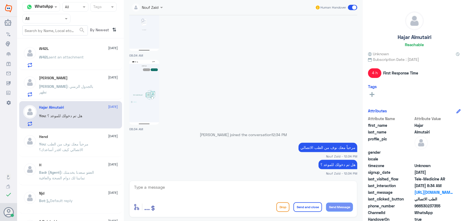
click at [91, 146] on p "You : مرحباً معك نوف من الطب الاتصالي كيف اقدر أساعدك؟" at bounding box center [69, 147] width 60 height 13
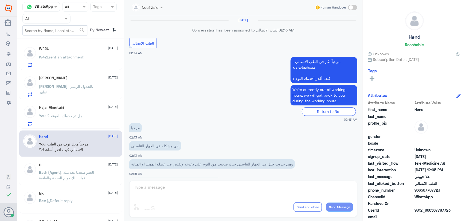
scroll to position [243, 0]
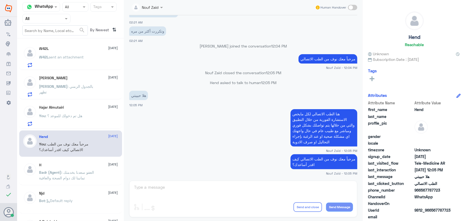
click at [83, 117] on span ": هل تم دخولك للموعد ؟" at bounding box center [64, 116] width 37 height 5
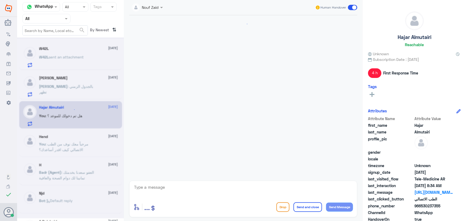
scroll to position [376, 0]
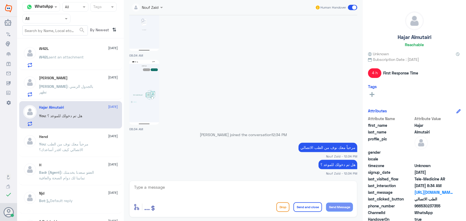
click at [73, 90] on p "[PERSON_NAME] : بالجدول الزمني تظهر" at bounding box center [69, 90] width 60 height 13
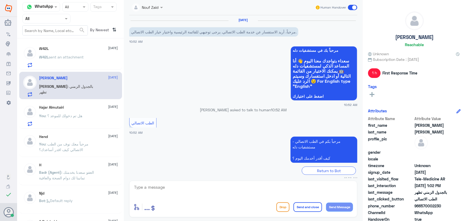
scroll to position [126, 0]
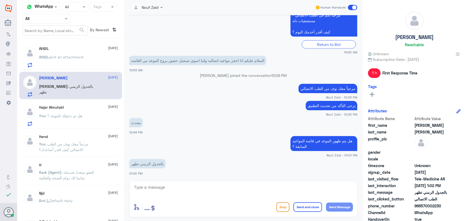
click at [87, 113] on div "Hajar Almutairi [DATE] You : هل تم دخولك للموعد ؟" at bounding box center [78, 115] width 79 height 21
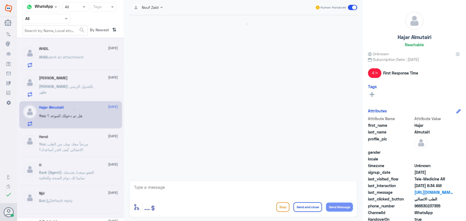
scroll to position [376, 0]
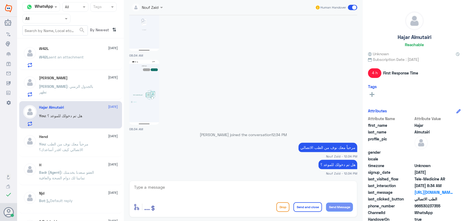
click at [64, 48] on div "W42L 29 September" at bounding box center [78, 49] width 79 height 5
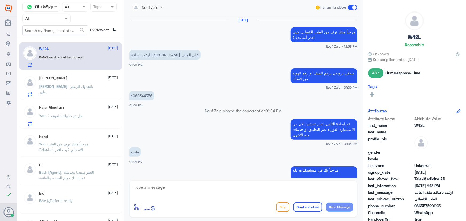
scroll to position [276, 0]
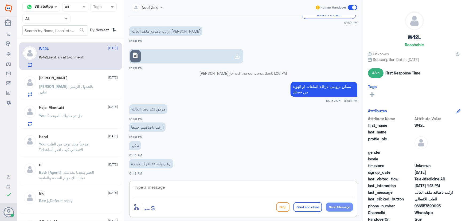
drag, startPoint x: 211, startPoint y: 189, endPoint x: 209, endPoint y: 187, distance: 3.4
click at [211, 188] on textarea at bounding box center [244, 190] width 220 height 13
click at [280, 187] on textarea "لا توجد ملفات للأبناء سيتم فتح الملففات وغضاف التأمين" at bounding box center [244, 190] width 220 height 13
click at [273, 186] on textarea "لا توجد ملفات للأبناء سيتم فتح الملففات وإضاف التأمين" at bounding box center [244, 190] width 220 height 13
click at [272, 187] on textarea "لا توجد ملفات للأبناء سيتم فتح الملففات وإضاف التأمين" at bounding box center [244, 190] width 220 height 13
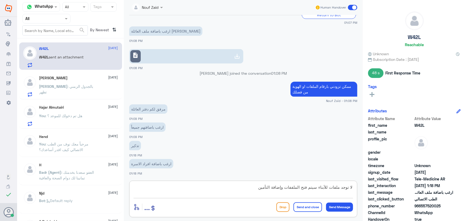
click at [293, 186] on textarea "لا توجد ملفات للأبناء سيتم فتح الملففات وإضافة التأمين" at bounding box center [244, 190] width 220 height 13
type textarea "لا توجد ملفات للأبناء سيتم فتح الملفات وإضافة التأمين"
drag, startPoint x: 336, startPoint y: 206, endPoint x: 284, endPoint y: 196, distance: 53.0
click at [336, 206] on button "Send Message" at bounding box center [339, 207] width 27 height 9
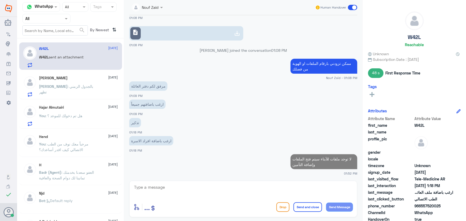
click at [97, 83] on div "عبدالله المطيري 29 September عبدالله : بالجدول الزمني تظهر" at bounding box center [78, 86] width 79 height 21
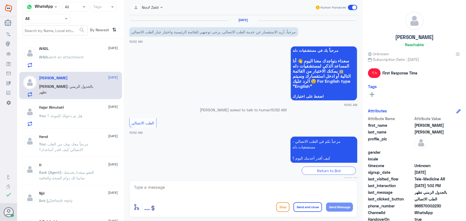
scroll to position [126, 0]
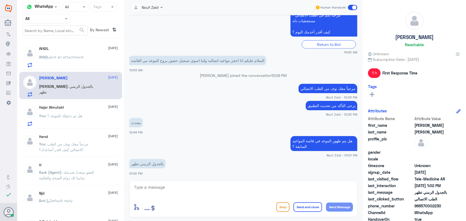
click at [189, 183] on div "enter flow name ... Drop Send and close Send Message" at bounding box center [243, 199] width 228 height 37
drag, startPoint x: 97, startPoint y: 128, endPoint x: 92, endPoint y: 123, distance: 7.0
click at [97, 128] on div "Hajar Almutairi [DATE] You : هل تم دخولك للموعد ؟" at bounding box center [70, 115] width 103 height 28
click at [92, 119] on div "You : هل تم دخولك للموعد ؟" at bounding box center [78, 120] width 79 height 12
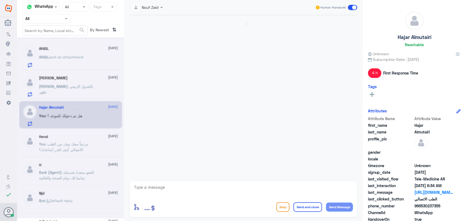
scroll to position [376, 0]
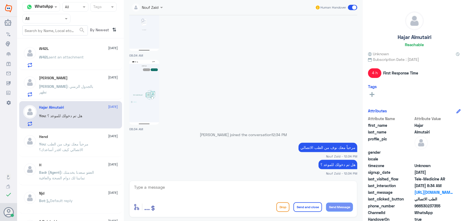
click at [355, 8] on span at bounding box center [352, 7] width 9 height 5
click at [0, 0] on input "checkbox" at bounding box center [0, 0] width 0 height 0
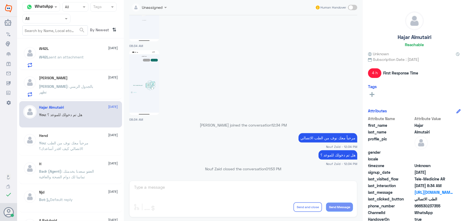
click at [99, 81] on div "عبدالله المطيري 29 September عبدالله : بالجدول الزمني تظهر" at bounding box center [78, 86] width 79 height 21
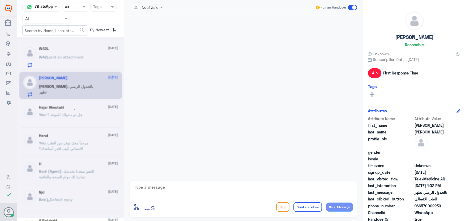
scroll to position [126, 0]
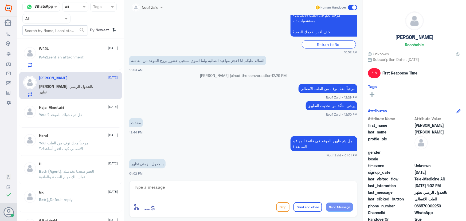
click at [171, 192] on textarea at bounding box center [244, 190] width 220 height 13
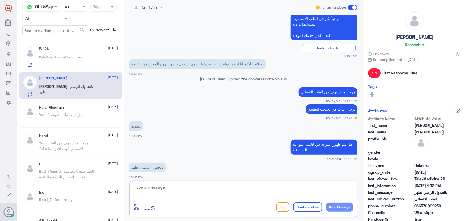
scroll to position [127, 0]
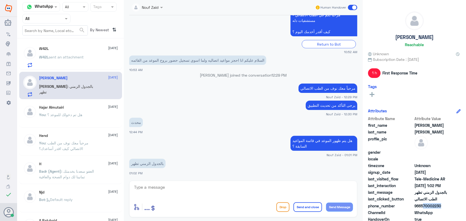
drag, startPoint x: 422, startPoint y: 207, endPoint x: 420, endPoint y: 196, distance: 10.9
click at [440, 206] on span "966570002230" at bounding box center [434, 206] width 39 height 6
copy span "570002230"
click at [169, 185] on textarea at bounding box center [244, 190] width 220 height 13
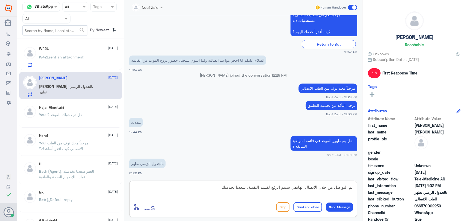
type textarea "تم التواصل من خلال الاتصال الهاتفي سيتم الرفع لقسم التقنية، سعدنا بخدمتك"
click at [302, 205] on button "Send and close" at bounding box center [308, 208] width 29 height 10
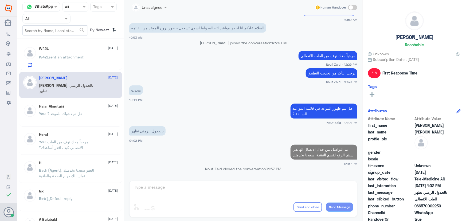
click at [88, 55] on div "W42L 29 September W42L sent an attachment" at bounding box center [78, 57] width 79 height 21
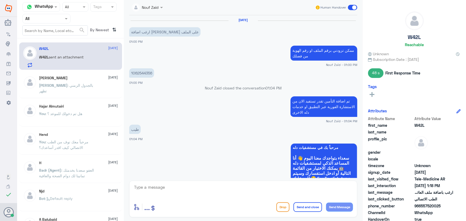
scroll to position [276, 0]
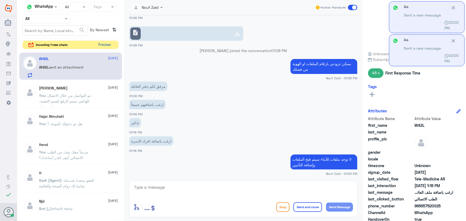
click at [100, 45] on button "Preview" at bounding box center [104, 45] width 17 height 8
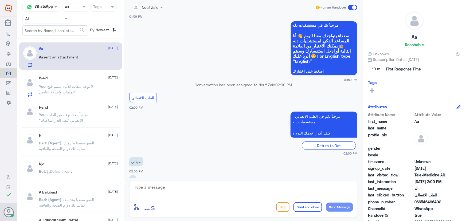
scroll to position [42, 0]
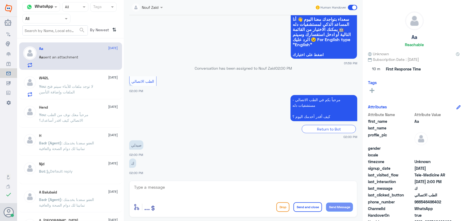
click at [156, 192] on textarea at bounding box center [244, 190] width 220 height 13
paste textarea "مرحباً معك نوف من الطب الاتصالي كيف اقدر أساعدك؟"
type textarea "مرحباً معك نوف من الطب الاتصالي كيف اقدر أساعدك؟"
click at [334, 207] on button "Send Message" at bounding box center [339, 207] width 27 height 9
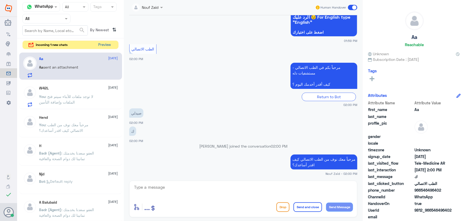
click at [99, 47] on button "Preview" at bounding box center [104, 45] width 17 height 8
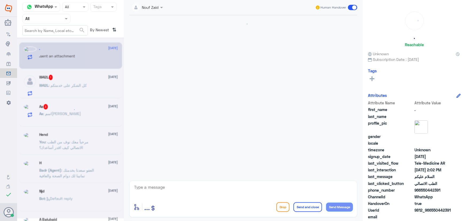
scroll to position [305, 0]
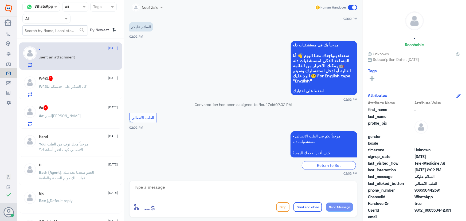
click at [90, 85] on div "W42L : كل الشكر على خدمتكم" at bounding box center [78, 91] width 79 height 12
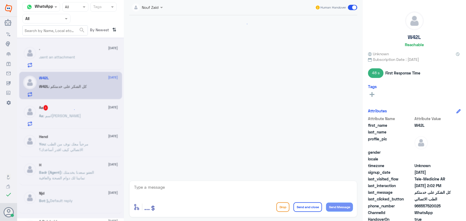
scroll to position [276, 0]
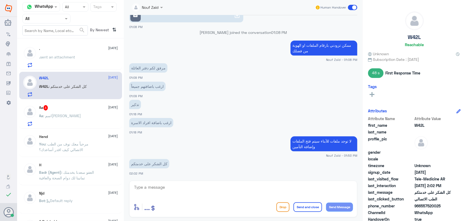
click at [89, 117] on div "Aa : اسمه كونسيرتا" at bounding box center [78, 120] width 79 height 12
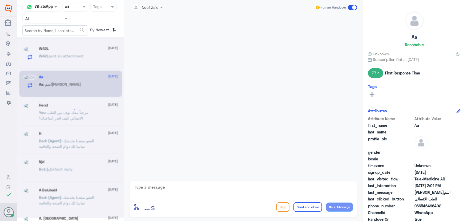
scroll to position [129, 0]
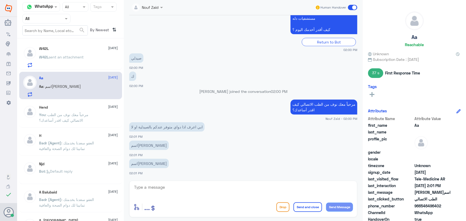
click at [102, 59] on div "W42L sent an attachment" at bounding box center [78, 62] width 79 height 12
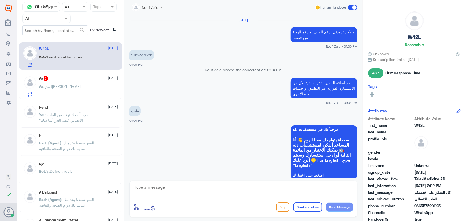
scroll to position [276, 0]
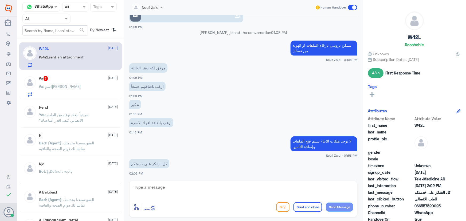
click at [168, 191] on textarea at bounding box center [244, 190] width 220 height 13
click at [63, 89] on p "Aa : اسمه كونسيرتا" at bounding box center [60, 90] width 42 height 13
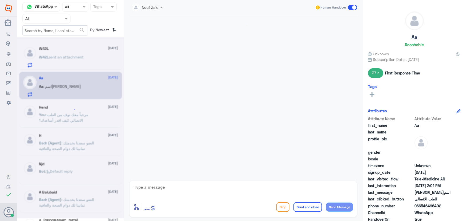
scroll to position [129, 0]
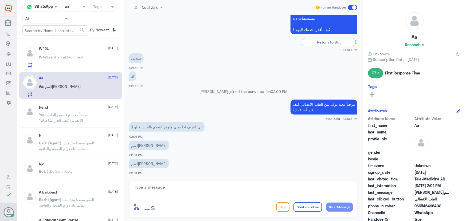
click at [156, 188] on textarea at bounding box center [244, 190] width 220 height 13
paste textarea "مرحباً معك نوف من الطب الاتصالي"
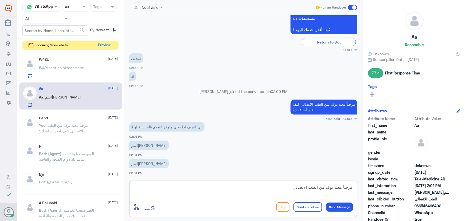
type textarea "مرحباً معك نوف من الطب الاتصالي"
click at [344, 210] on button "Send Message" at bounding box center [339, 207] width 27 height 9
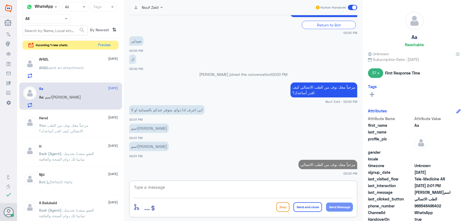
click at [291, 185] on textarea at bounding box center [244, 190] width 220 height 13
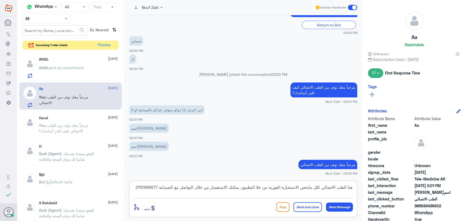
type textarea "هنا الطب الاتصالي لكل مايخص الاستشارة الفورية من خلا التطبيق، يمكنك الاستفسار م…"
click at [312, 211] on button "Send and close" at bounding box center [308, 208] width 29 height 10
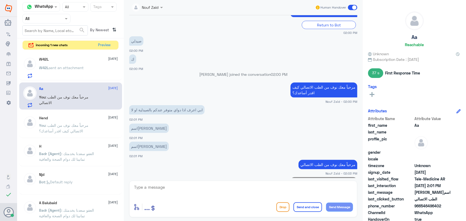
scroll to position [180, 0]
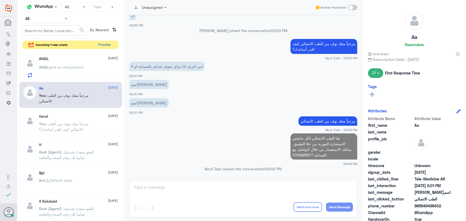
click at [103, 45] on button "Preview" at bounding box center [104, 45] width 17 height 8
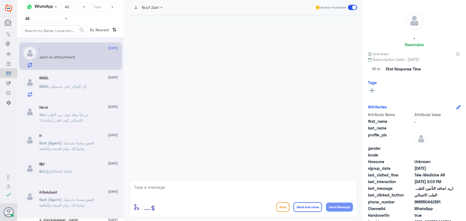
scroll to position [341, 0]
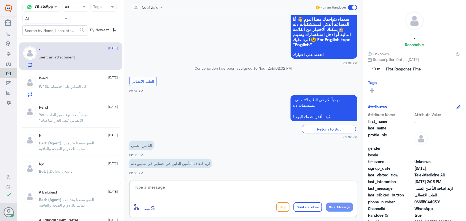
drag, startPoint x: 207, startPoint y: 186, endPoint x: 203, endPoint y: 187, distance: 4.4
click at [207, 187] on textarea at bounding box center [244, 190] width 220 height 13
click at [185, 188] on textarea at bounding box center [244, 190] width 220 height 13
click at [259, 184] on div "enter flow name ... Drop Send and close Send Message" at bounding box center [243, 199] width 228 height 37
click at [200, 190] on textarea at bounding box center [244, 190] width 220 height 13
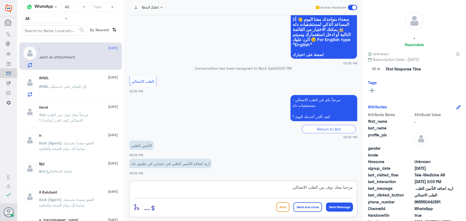
type textarea "مرحبا معك نوف من الطب الاتصالي"
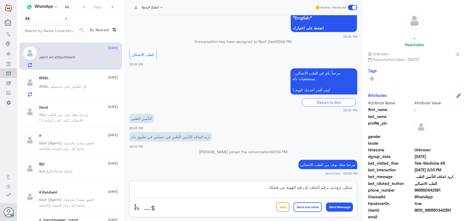
type textarea "ممكن تزودني برقم الملف او رقم الهوية من فضلك"
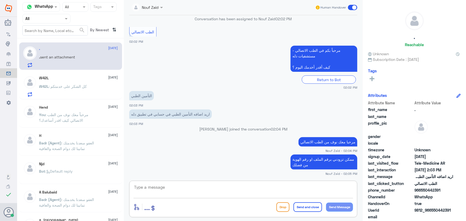
click at [352, 9] on span at bounding box center [352, 7] width 9 height 5
click at [0, 0] on input "checkbox" at bounding box center [0, 0] width 0 height 0
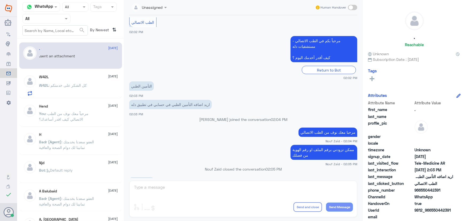
scroll to position [564, 0]
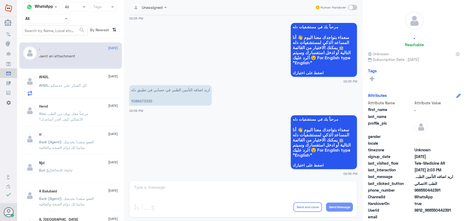
click at [148, 105] on app-msgs-text "اريد اضافه التأمين الطبي في حسابي في تطبيق دله 1086473335" at bounding box center [243, 95] width 228 height 21
click at [82, 61] on div ". sent an attachment" at bounding box center [78, 61] width 79 height 12
click at [356, 8] on span at bounding box center [352, 7] width 9 height 5
click at [0, 0] on input "checkbox" at bounding box center [0, 0] width 0 height 0
click at [144, 102] on p "اريد اضافه التأمين الطبي في حسابي في تطبيق دله 1086473335" at bounding box center [170, 95] width 83 height 21
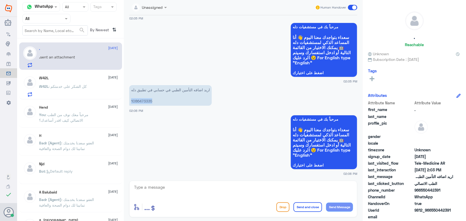
click at [144, 102] on p "اريد اضافه التأمين الطبي في حسابي في تطبيق دله 1086473335" at bounding box center [170, 95] width 83 height 21
copy p "1086473335"
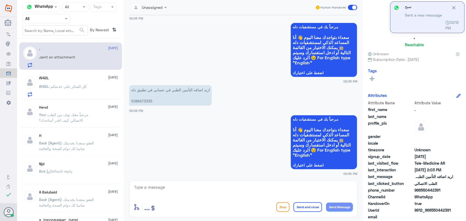
click at [91, 85] on div "W42L : كل الشكر على خدمتكم" at bounding box center [78, 91] width 79 height 12
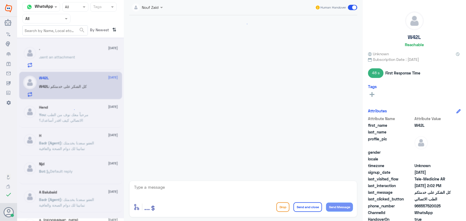
scroll to position [276, 0]
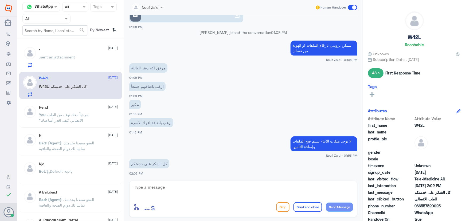
click at [79, 55] on div ". 29 September . sent an attachment" at bounding box center [78, 57] width 79 height 21
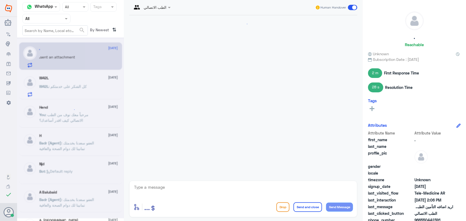
scroll to position [464, 0]
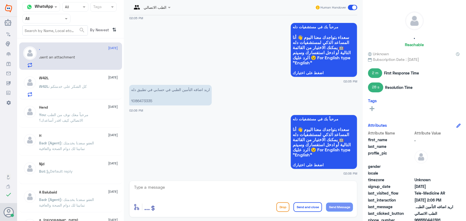
click at [142, 100] on p "اريد اضافه التأمين الطبي في حسابي في تطبيق دله 1086473335" at bounding box center [170, 95] width 83 height 21
copy p "1086473335"
click at [80, 63] on div ". sent an attachment" at bounding box center [78, 62] width 79 height 12
click at [136, 101] on p "اريد اضافه التأمين الطبي في حسابي في تطبيق دله 1086473335" at bounding box center [170, 95] width 83 height 21
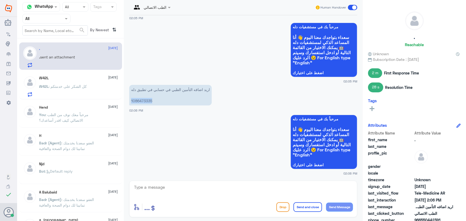
click at [136, 101] on p "اريد اضافه التأمين الطبي في حسابي في تطبيق دله 1086473335" at bounding box center [170, 95] width 83 height 21
copy p "1086473335"
click at [89, 80] on div "W42L 29 September" at bounding box center [78, 78] width 79 height 5
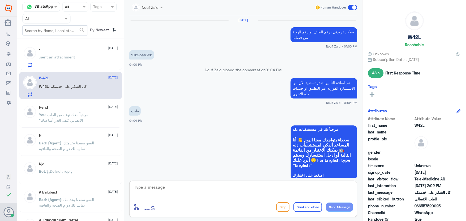
scroll to position [276, 0]
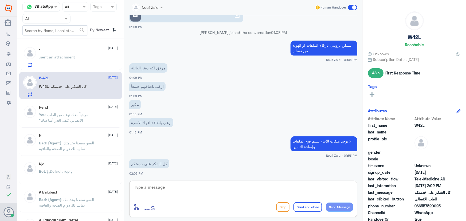
click at [169, 192] on textarea at bounding box center [244, 190] width 220 height 13
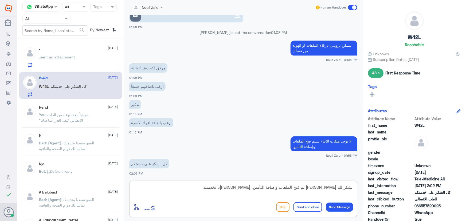
type textarea "نشكر لك حسن انتظارك تم فتح الملفات وإضافة التأمين، سعدنا بخدمتك"
click at [308, 207] on button "Send and close" at bounding box center [308, 208] width 29 height 10
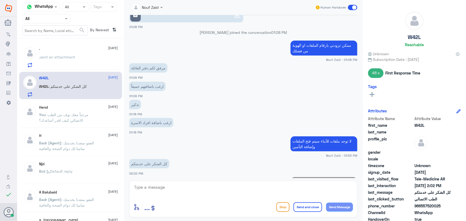
scroll to position [299, 0]
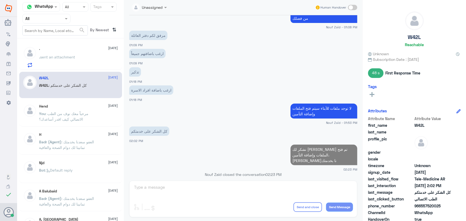
click at [74, 55] on span "sent an attachment" at bounding box center [57, 57] width 35 height 5
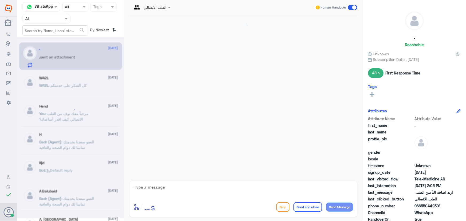
scroll to position [464, 0]
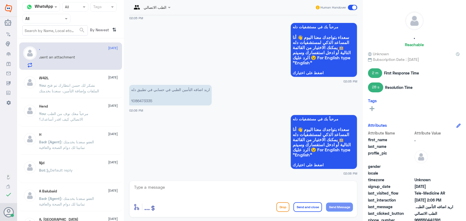
click at [206, 190] on textarea at bounding box center [244, 190] width 220 height 13
type textarea "تم إضافة التأمين ، سعدنا بخدمتك"
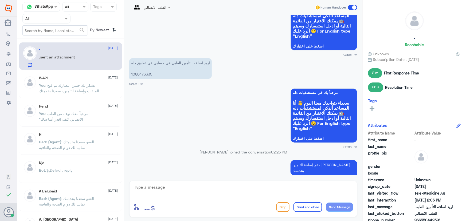
click at [356, 10] on span at bounding box center [352, 7] width 9 height 5
click at [0, 0] on input "checkbox" at bounding box center [0, 0] width 0 height 0
